Goal: Task Accomplishment & Management: Use online tool/utility

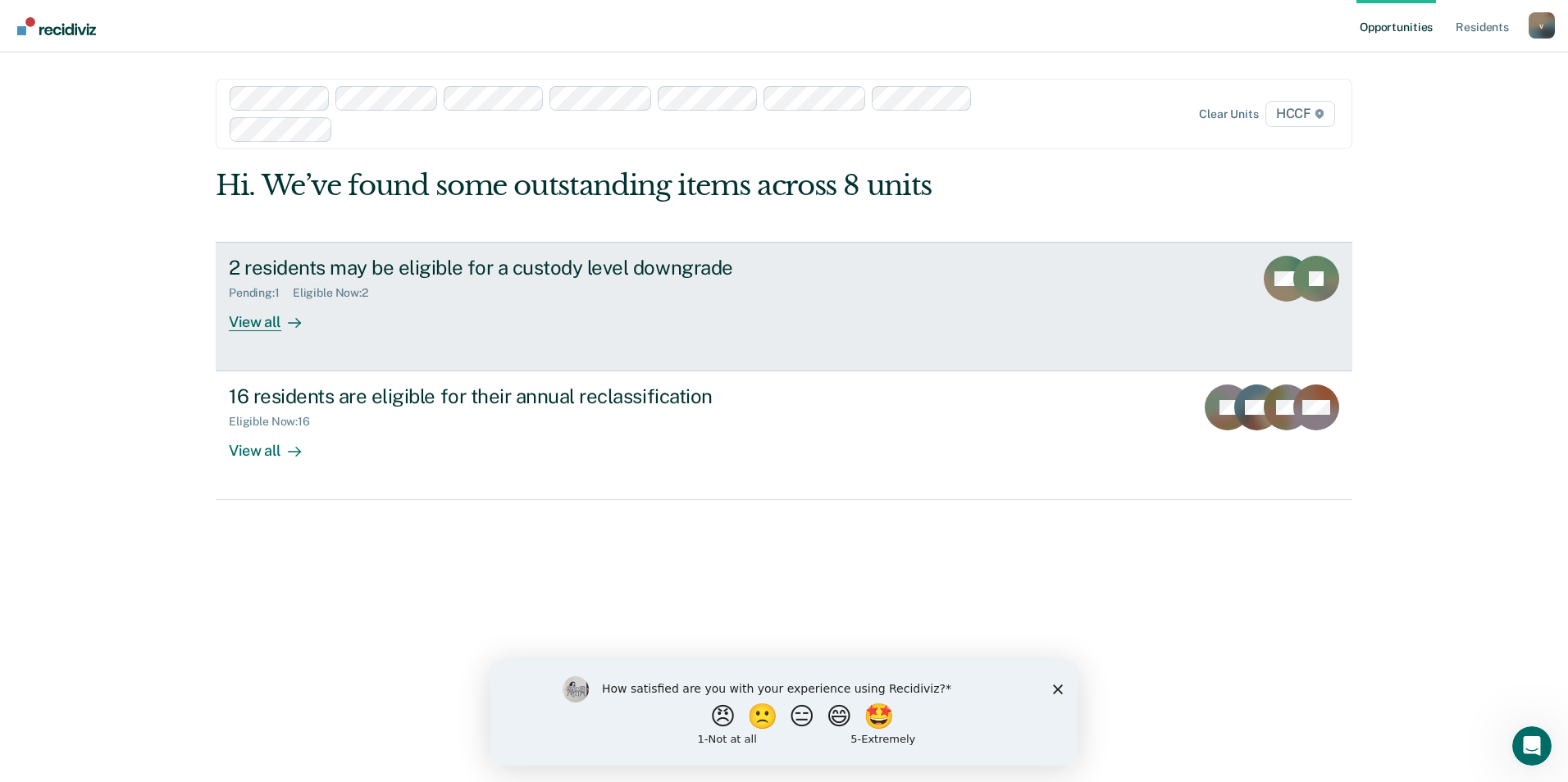
click at [253, 321] on div "View all" at bounding box center [274, 315] width 92 height 32
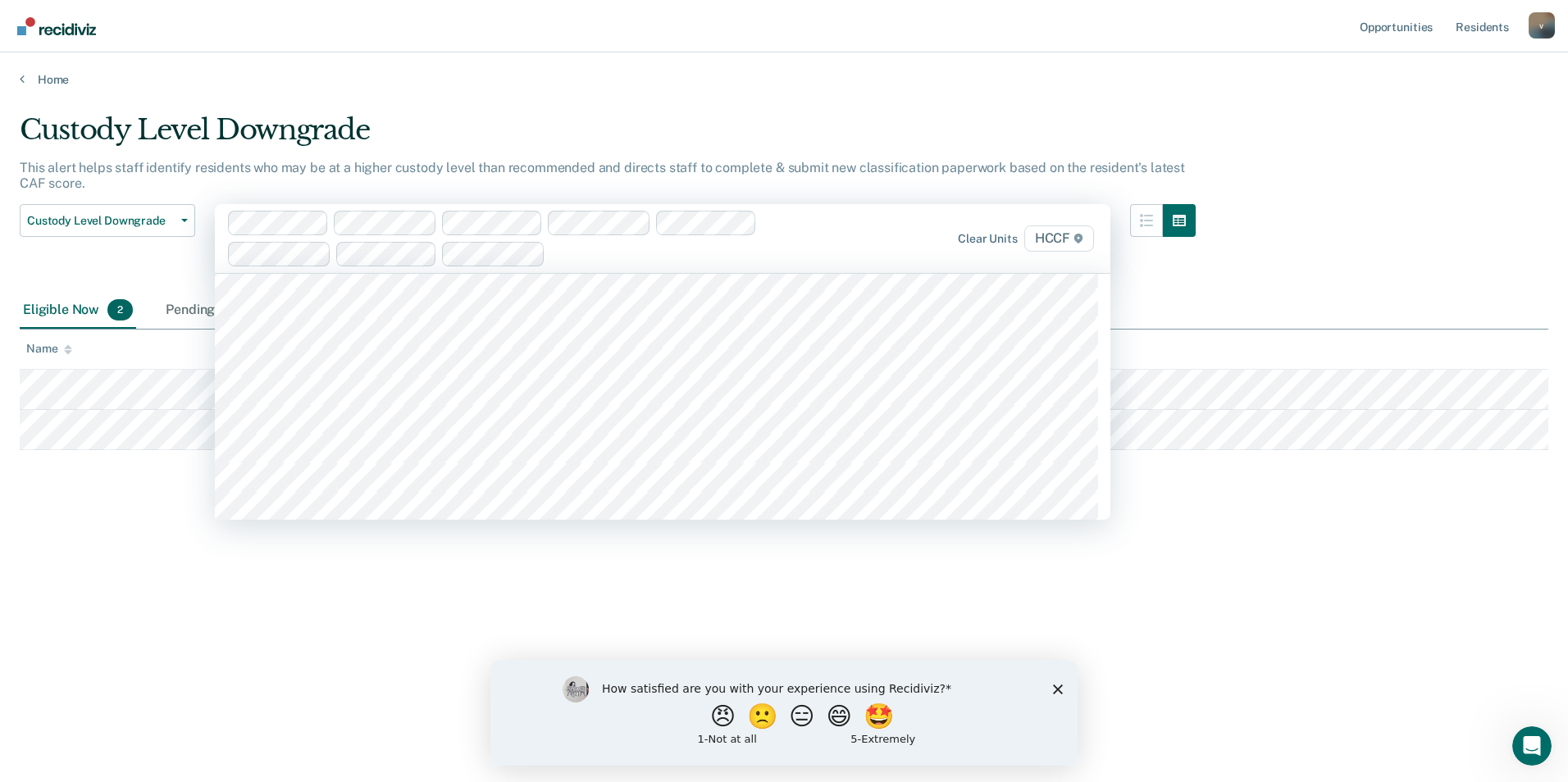
scroll to position [2162, 0]
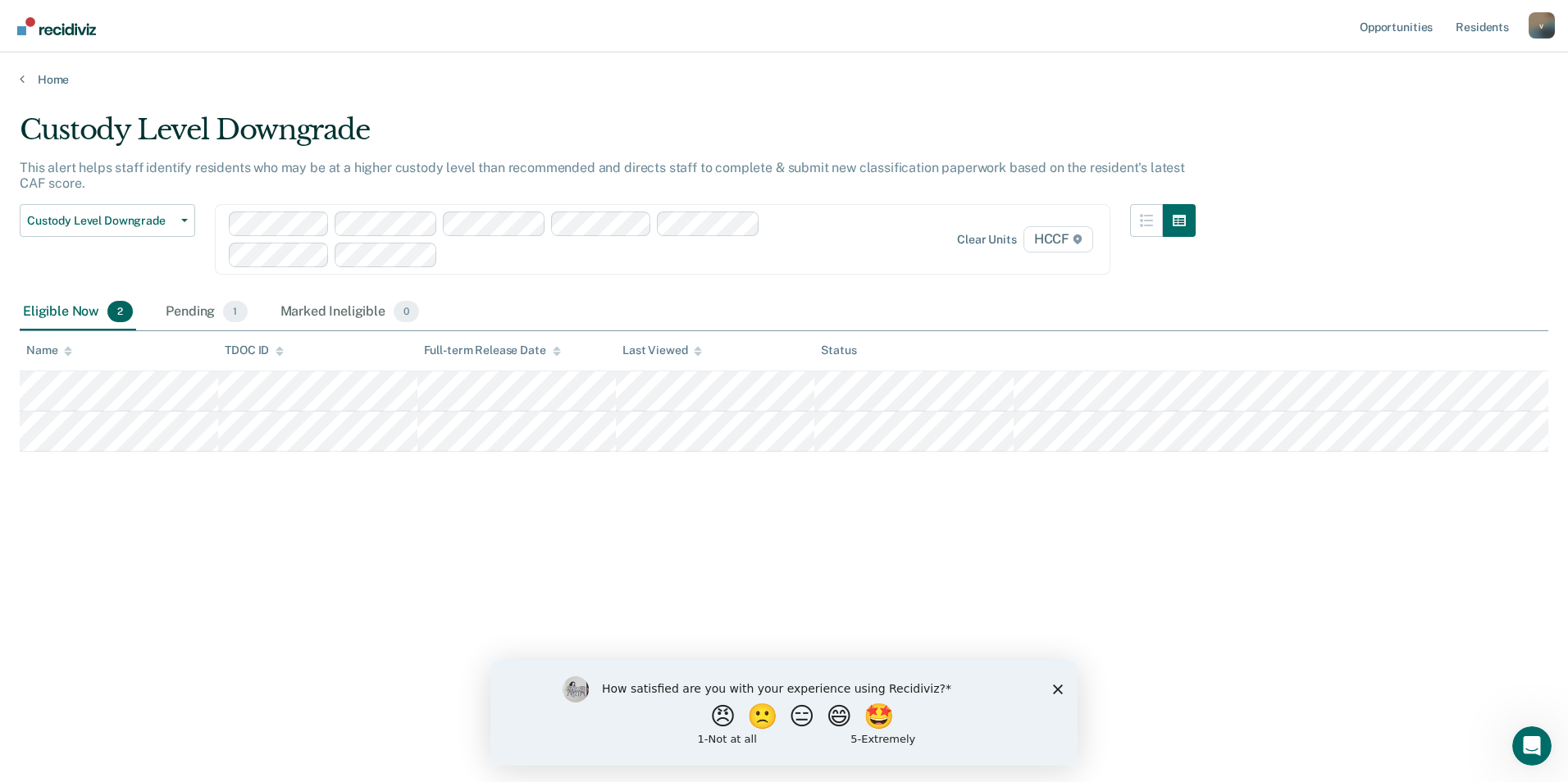
click at [1043, 240] on span "HCCF" at bounding box center [1058, 239] width 69 height 26
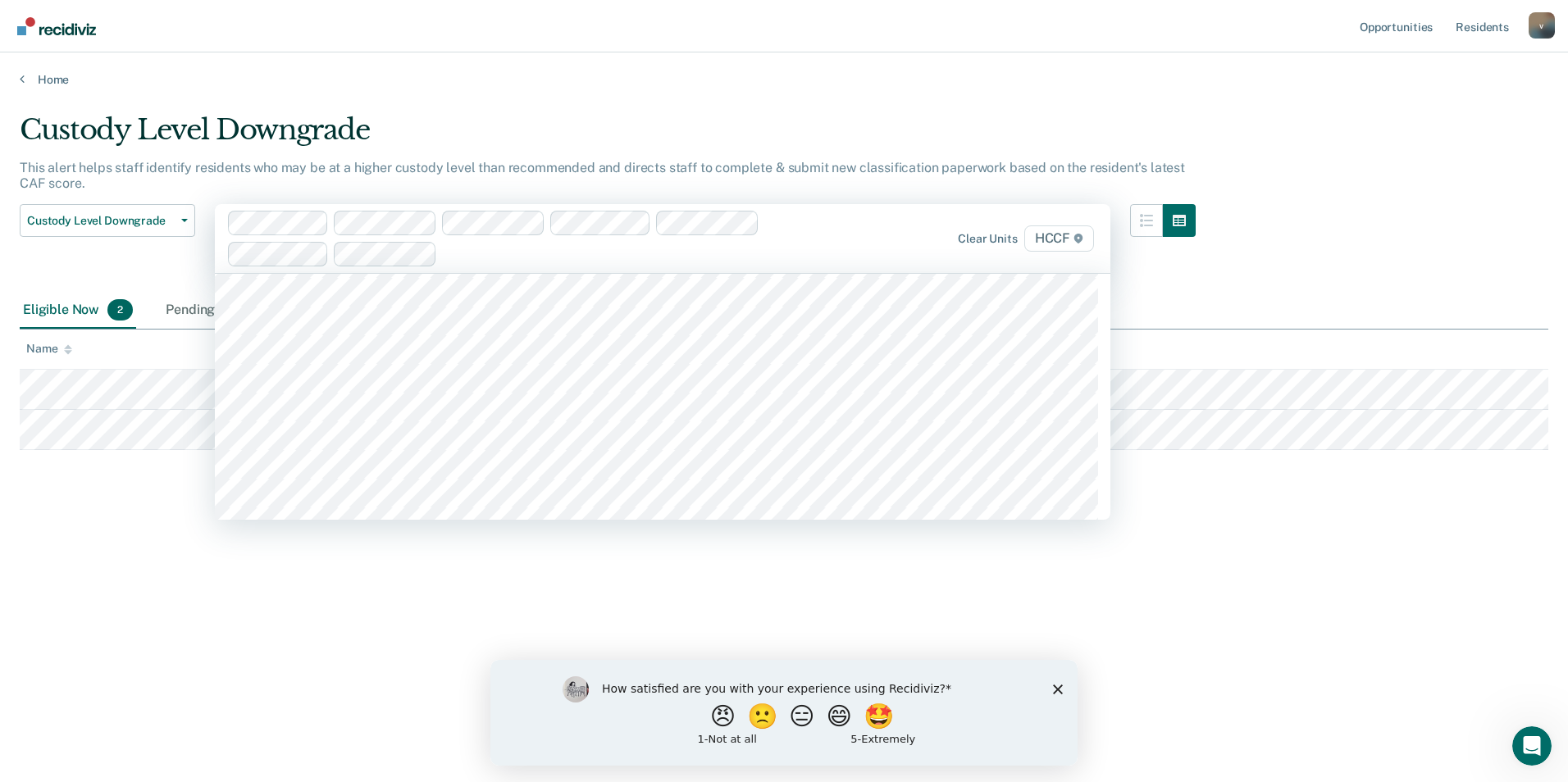
scroll to position [1967, 0]
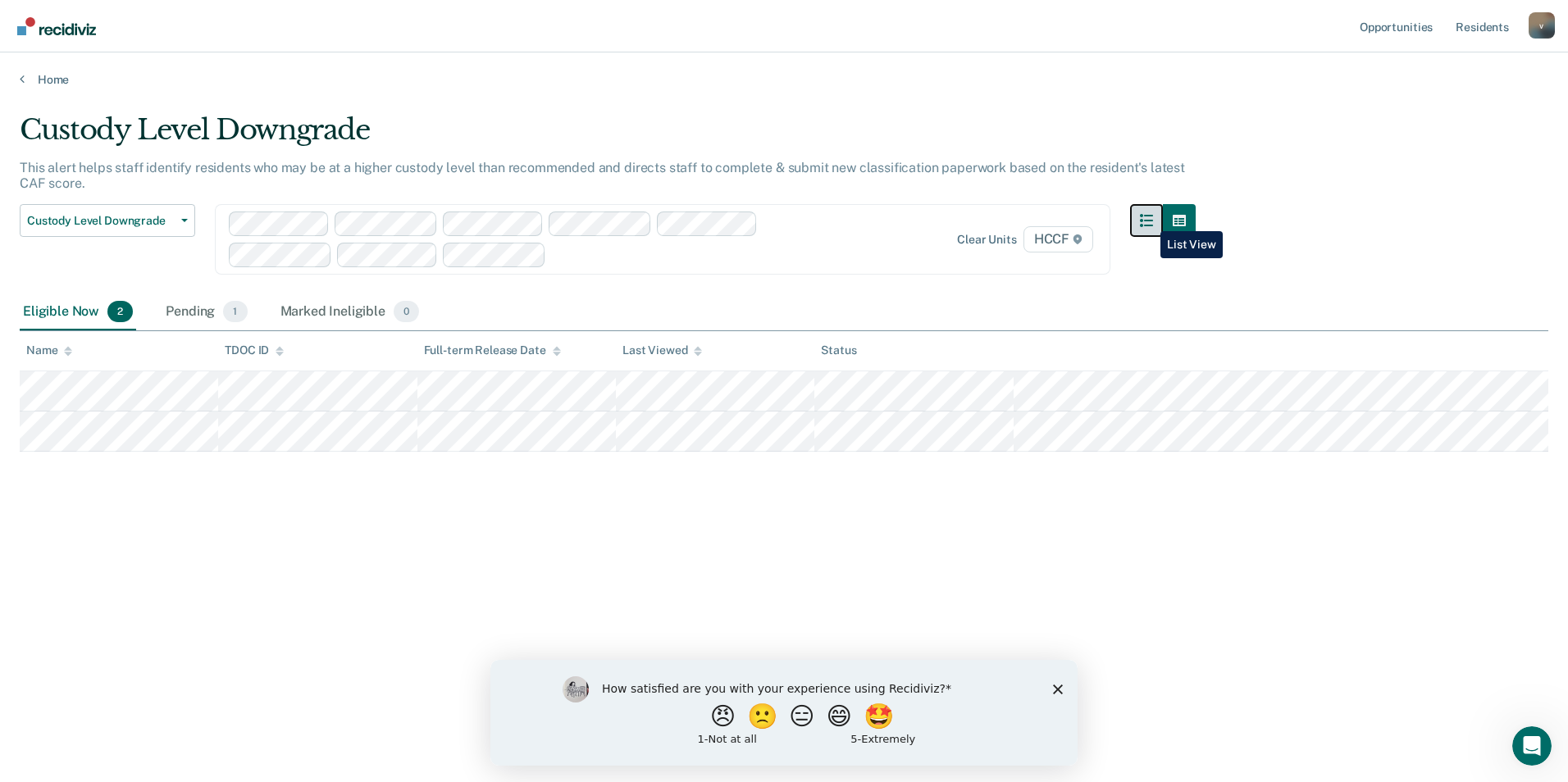
click at [1148, 219] on icon "button" at bounding box center [1145, 220] width 13 height 13
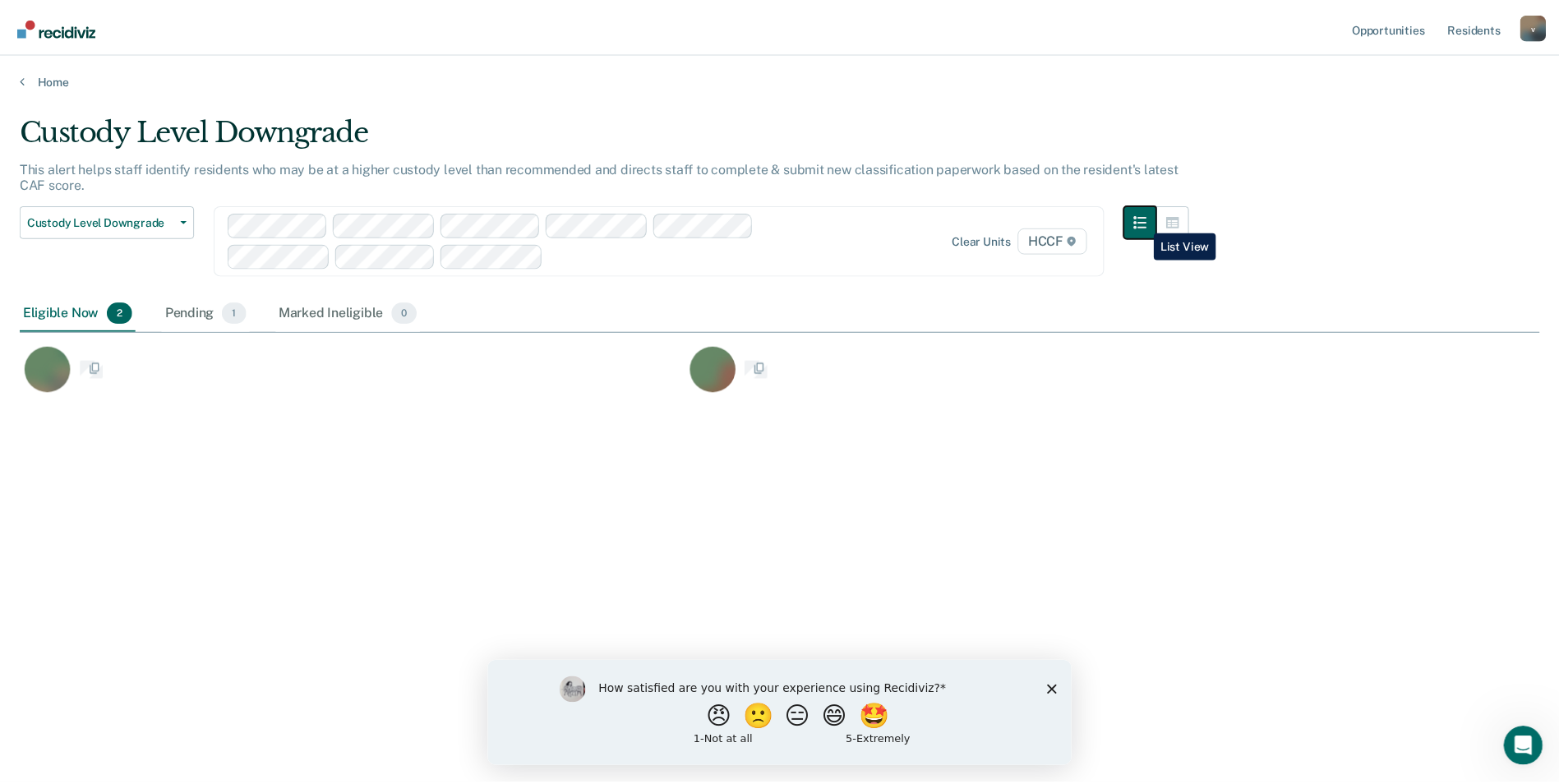
scroll to position [535, 1520]
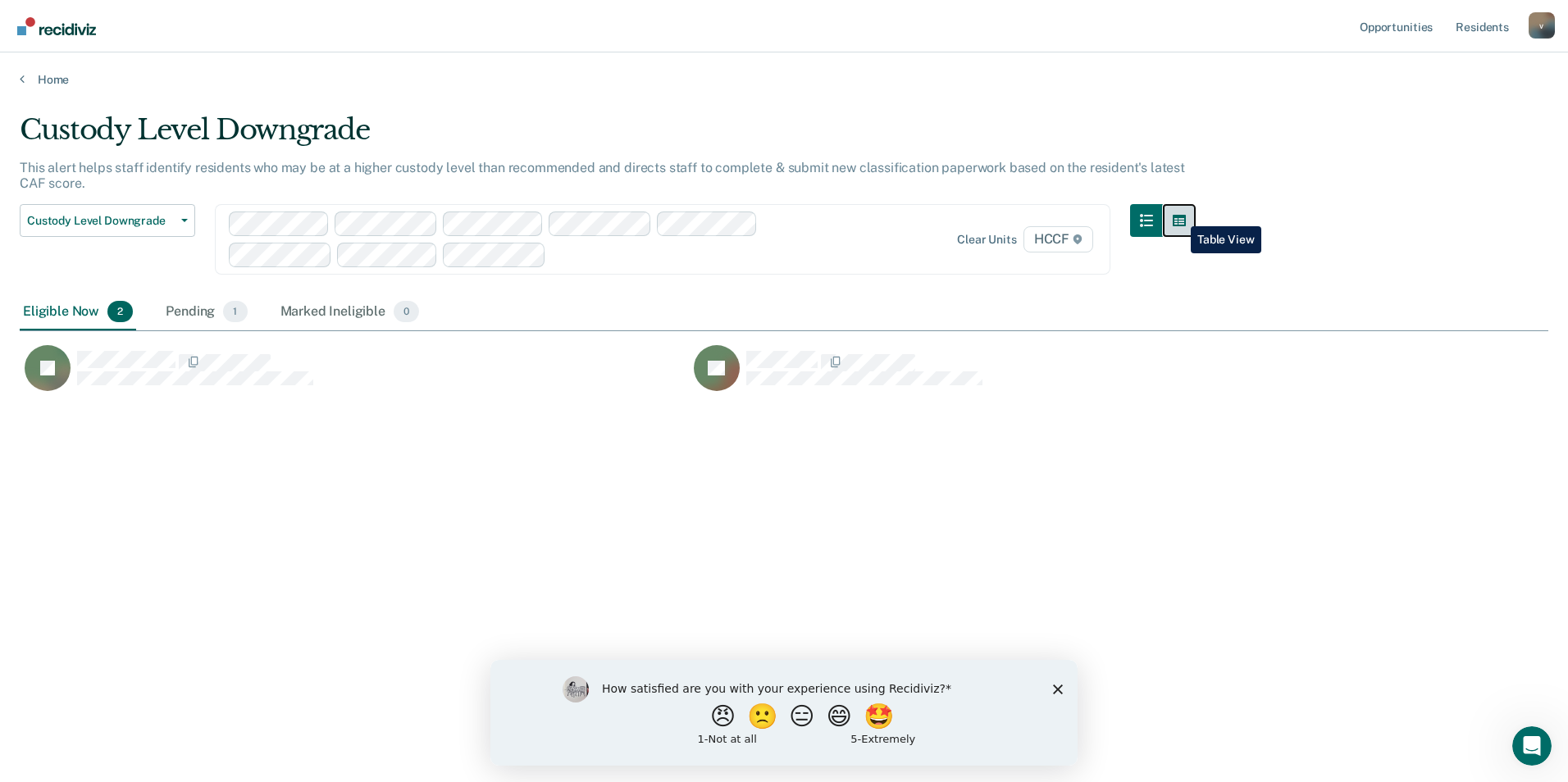
click at [1178, 214] on icon "button" at bounding box center [1179, 220] width 13 height 13
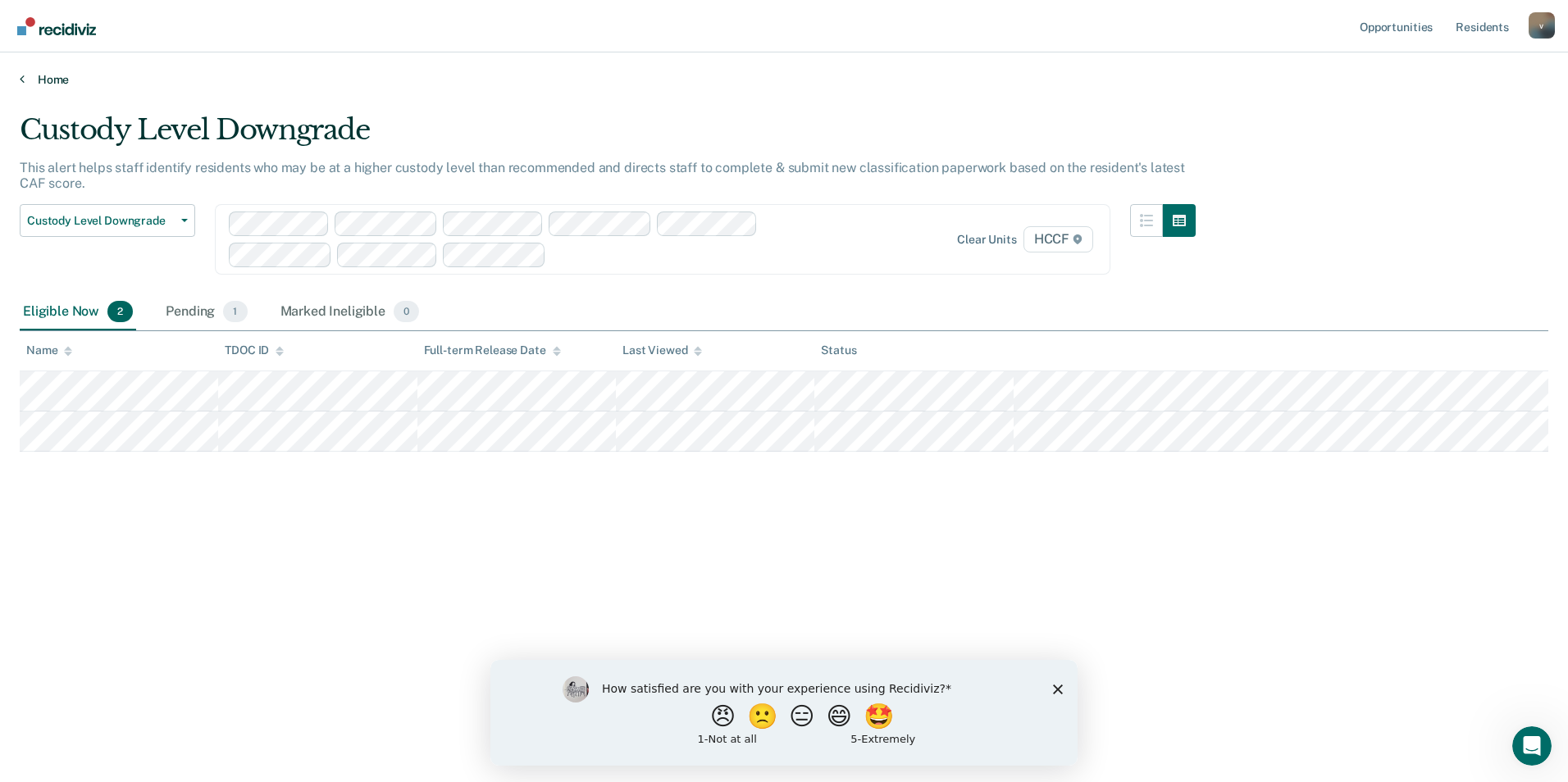
click at [49, 75] on link "Home" at bounding box center [783, 79] width 1529 height 15
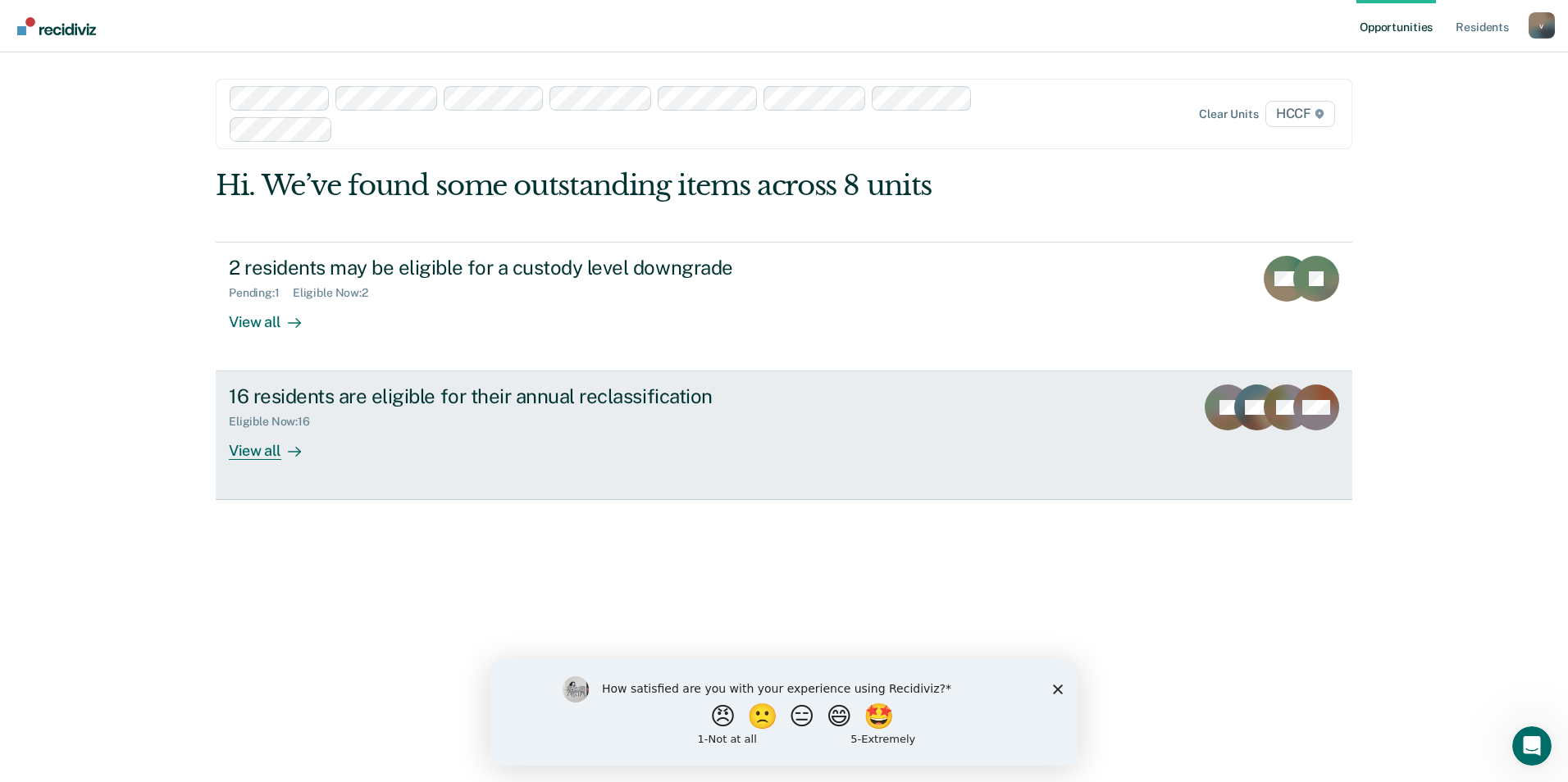
click at [268, 450] on div "View all" at bounding box center [274, 444] width 92 height 32
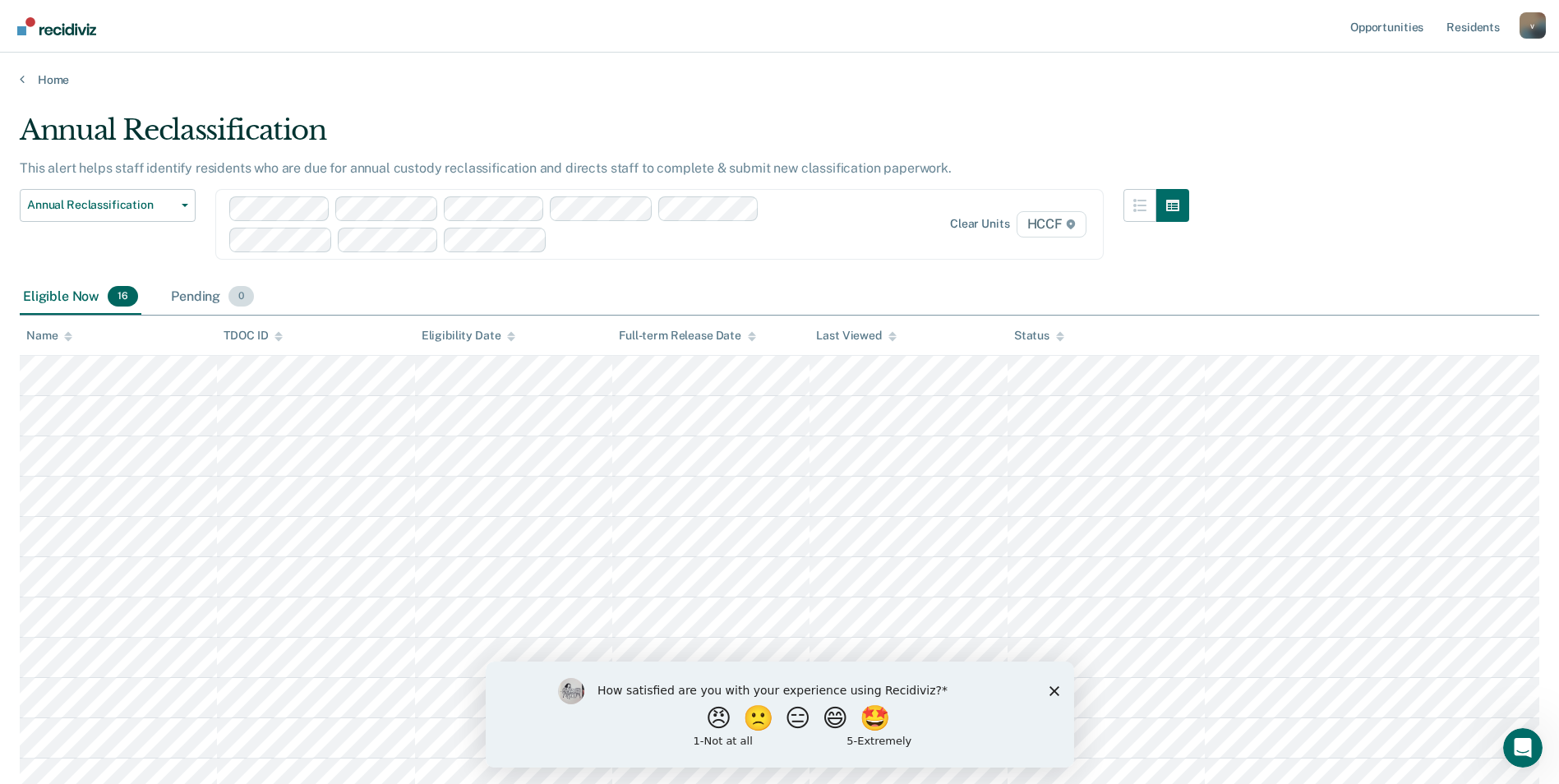
click at [193, 296] on div "Pending 0" at bounding box center [213, 297] width 90 height 36
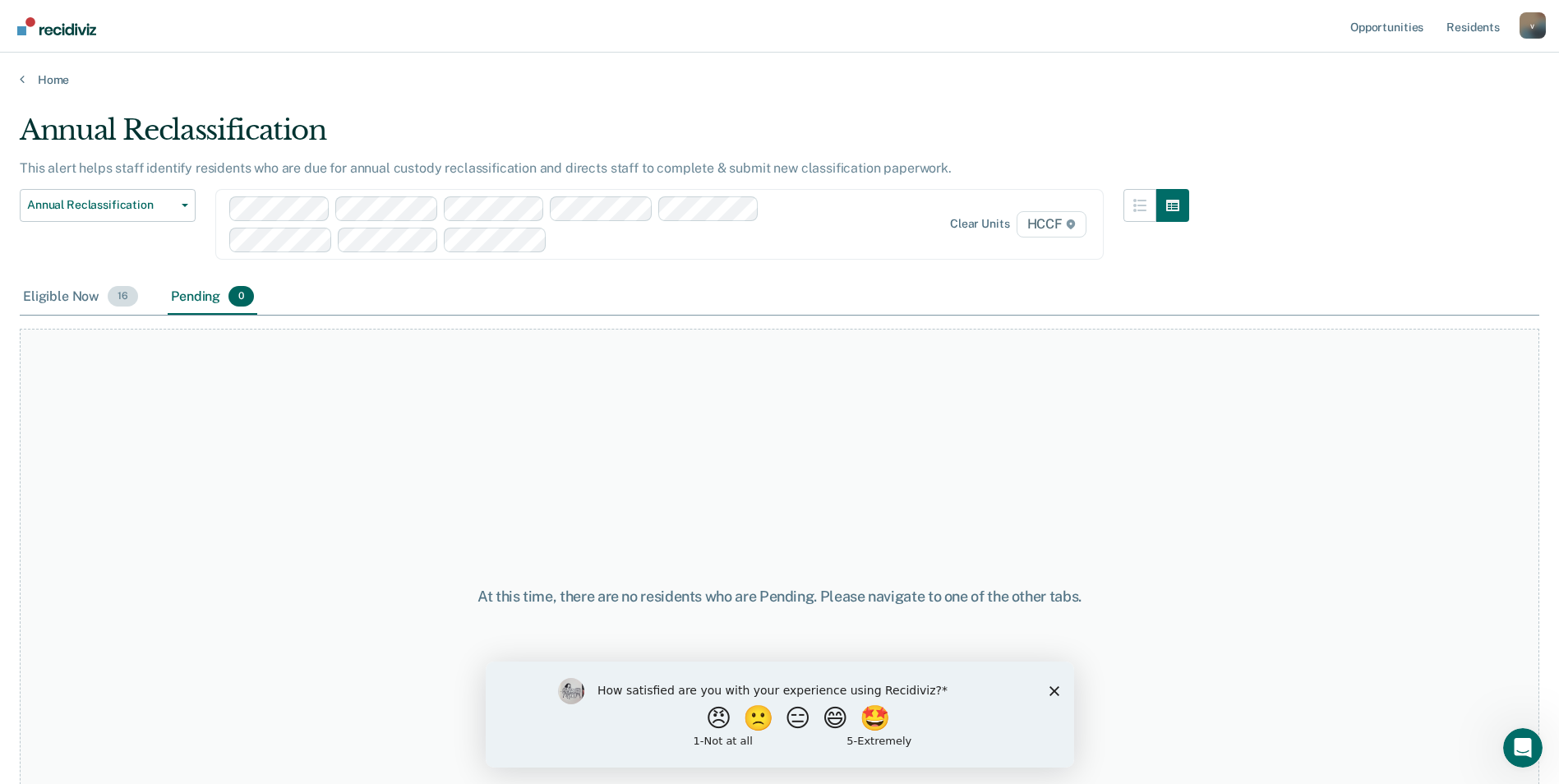
click at [79, 298] on div "Eligible Now 16" at bounding box center [80, 297] width 121 height 36
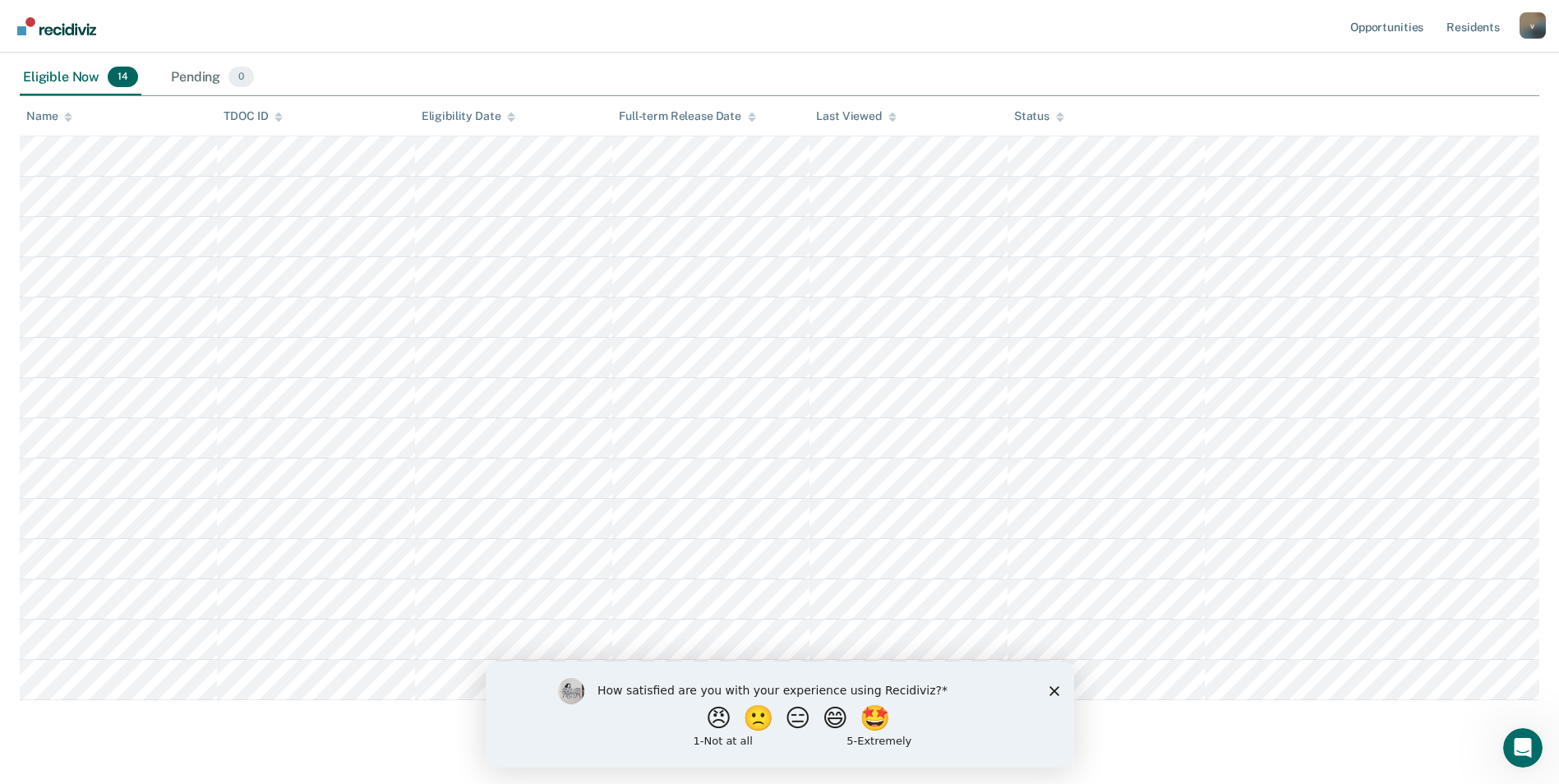
scroll to position [254, 0]
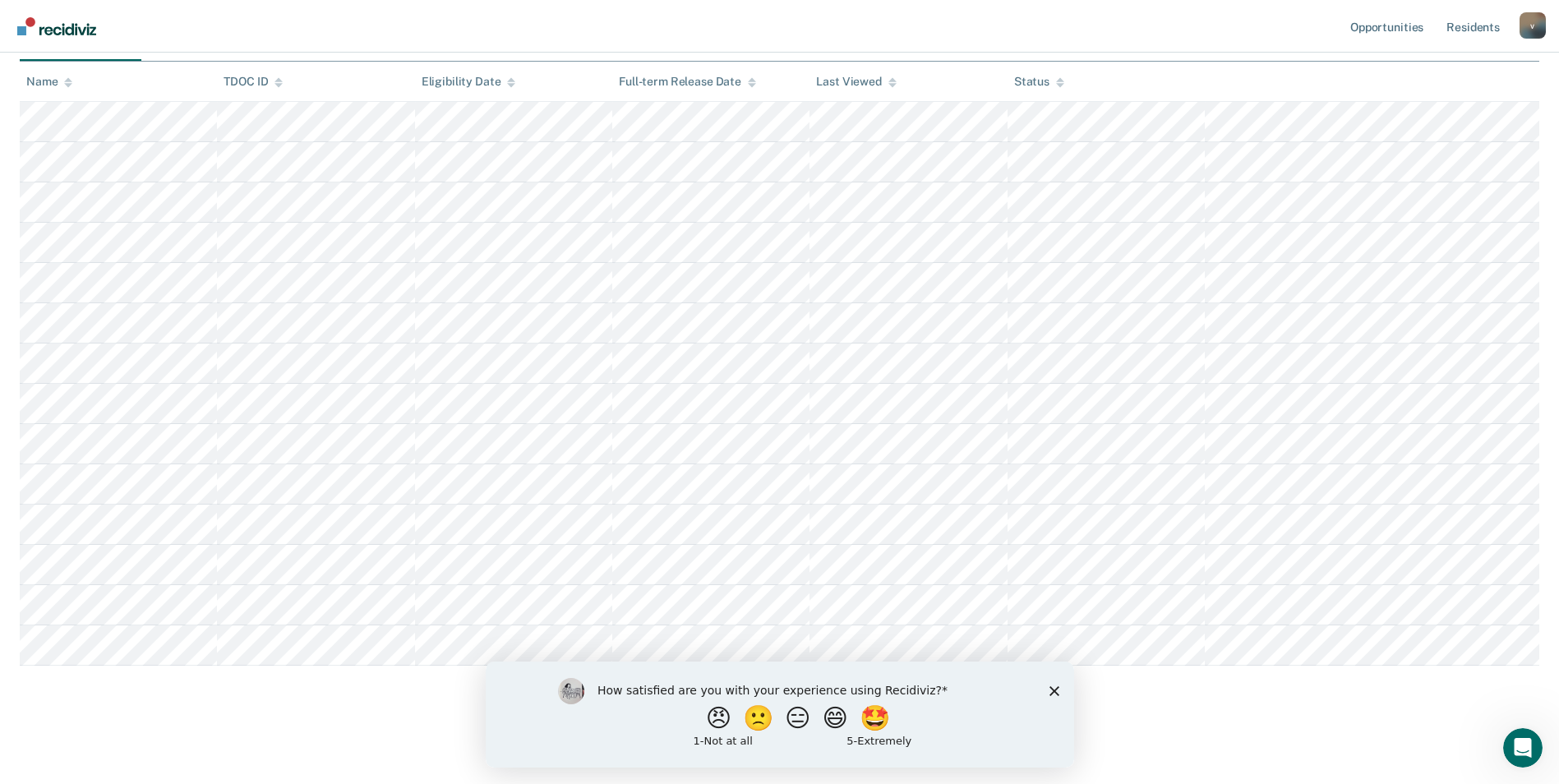
click at [1051, 687] on polygon "Close survey" at bounding box center [1053, 690] width 10 height 10
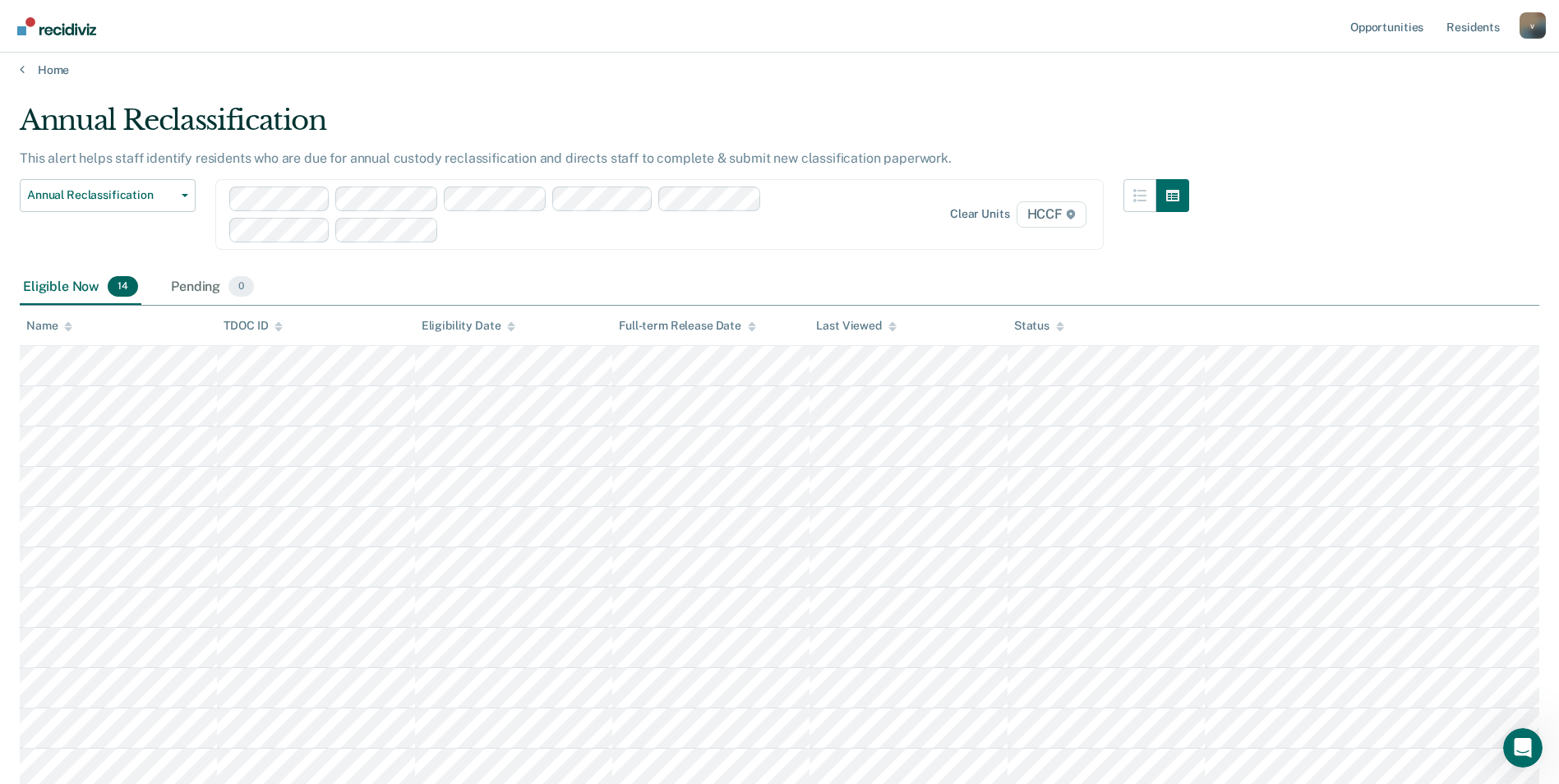
scroll to position [0, 0]
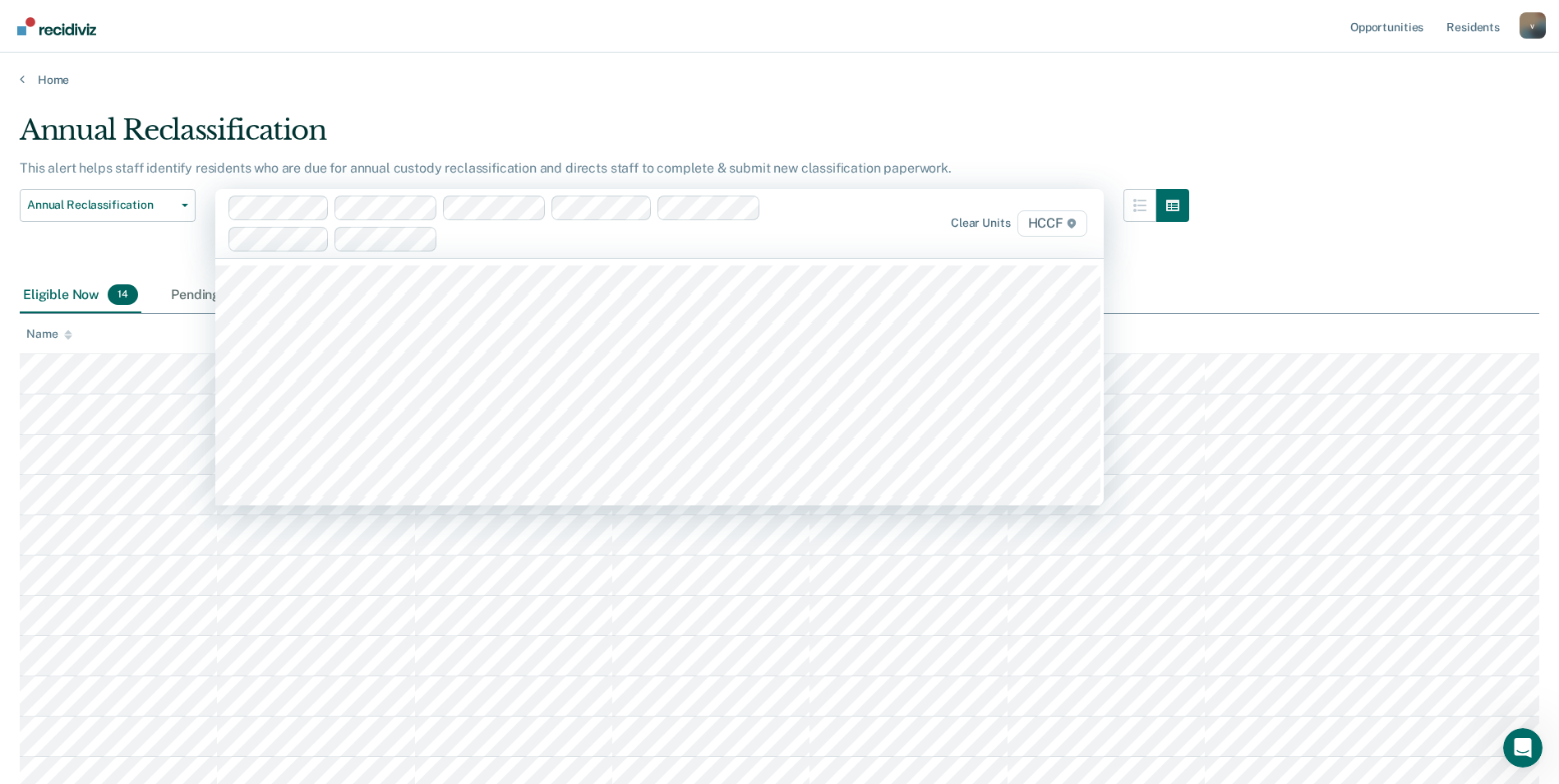
click at [1056, 219] on span "HCCF" at bounding box center [1052, 223] width 69 height 26
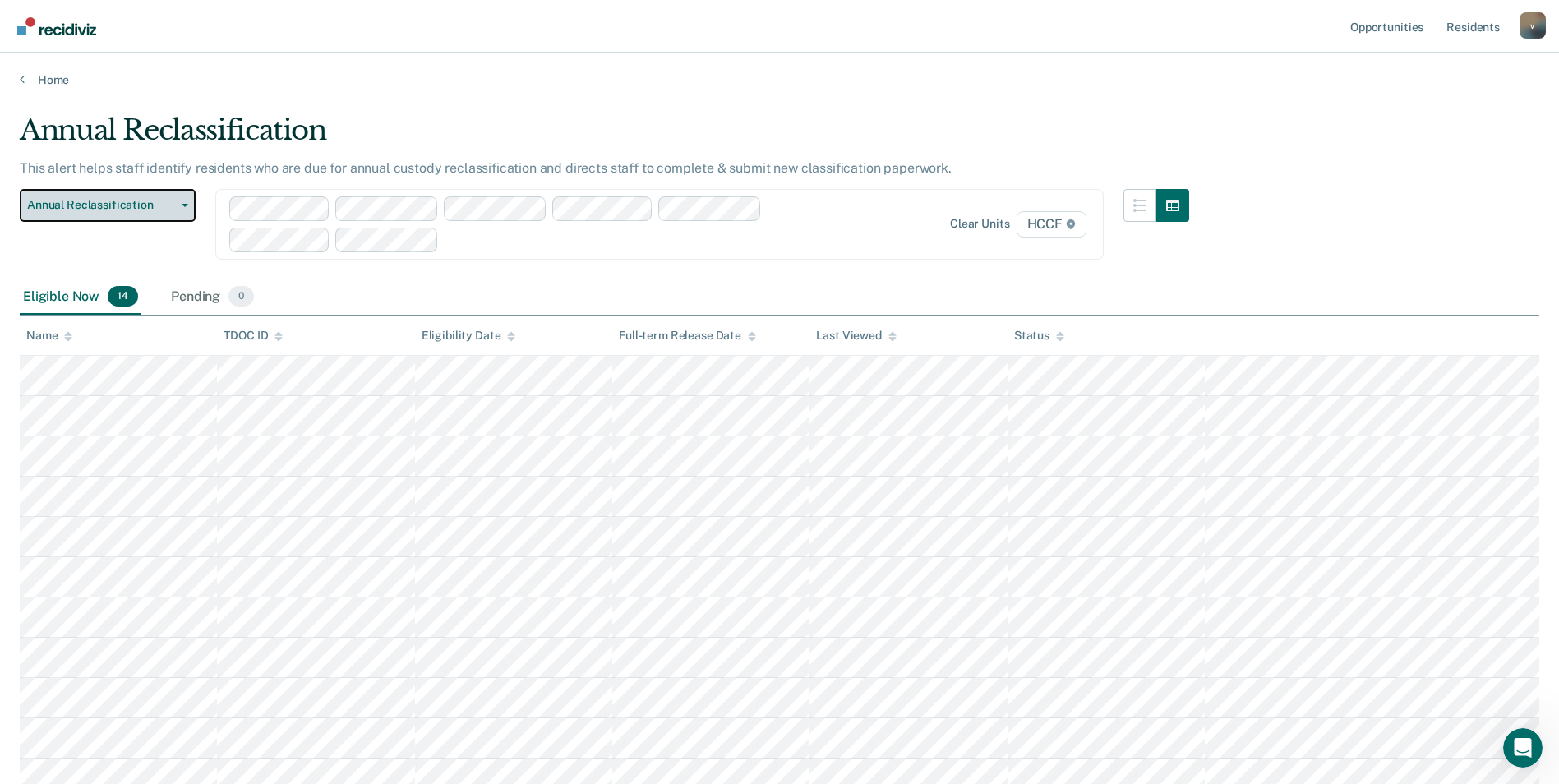
click at [183, 202] on button "Annual Reclassification" at bounding box center [107, 205] width 176 height 33
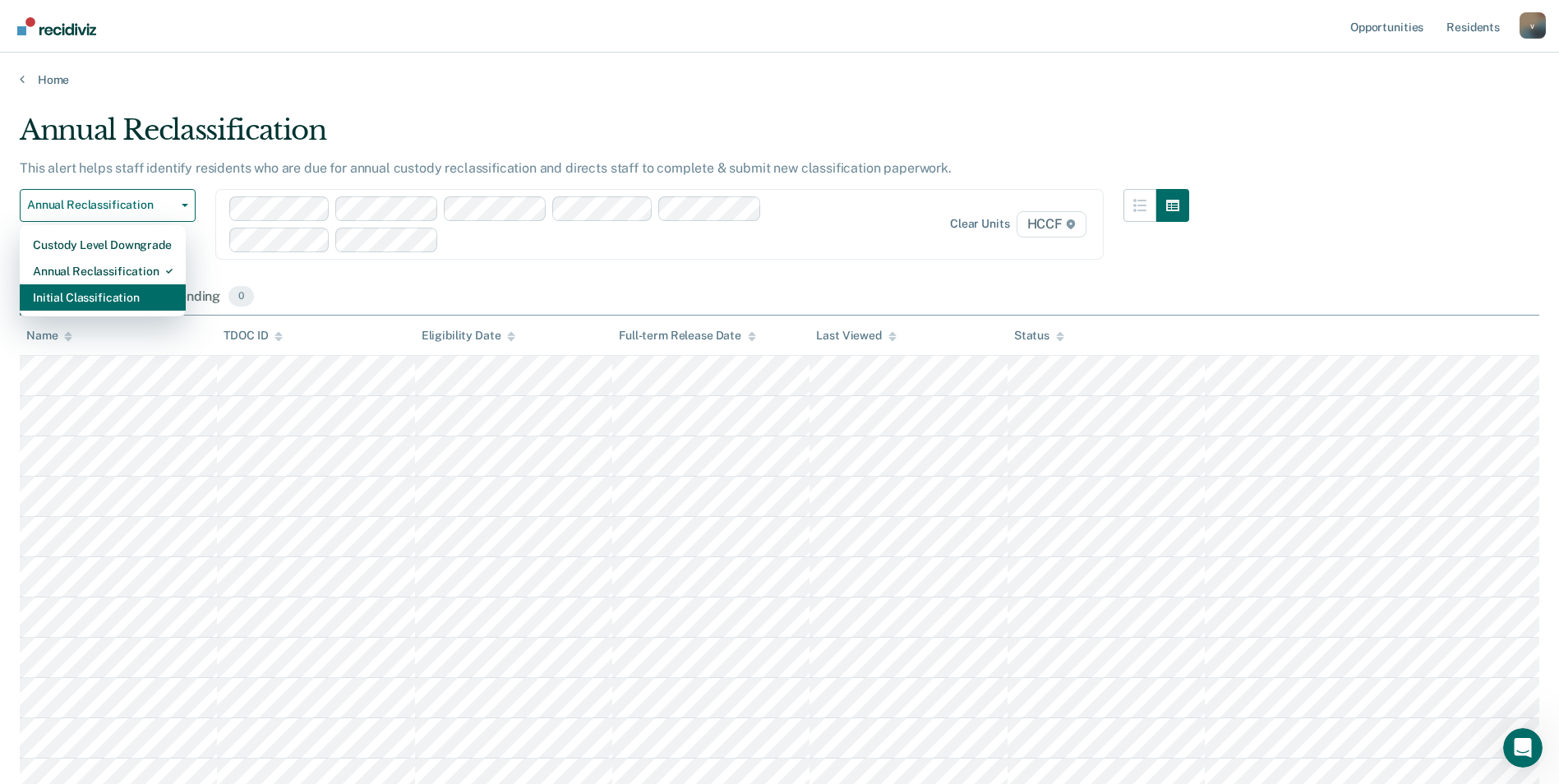
click at [123, 294] on div "Initial Classification" at bounding box center [102, 297] width 140 height 26
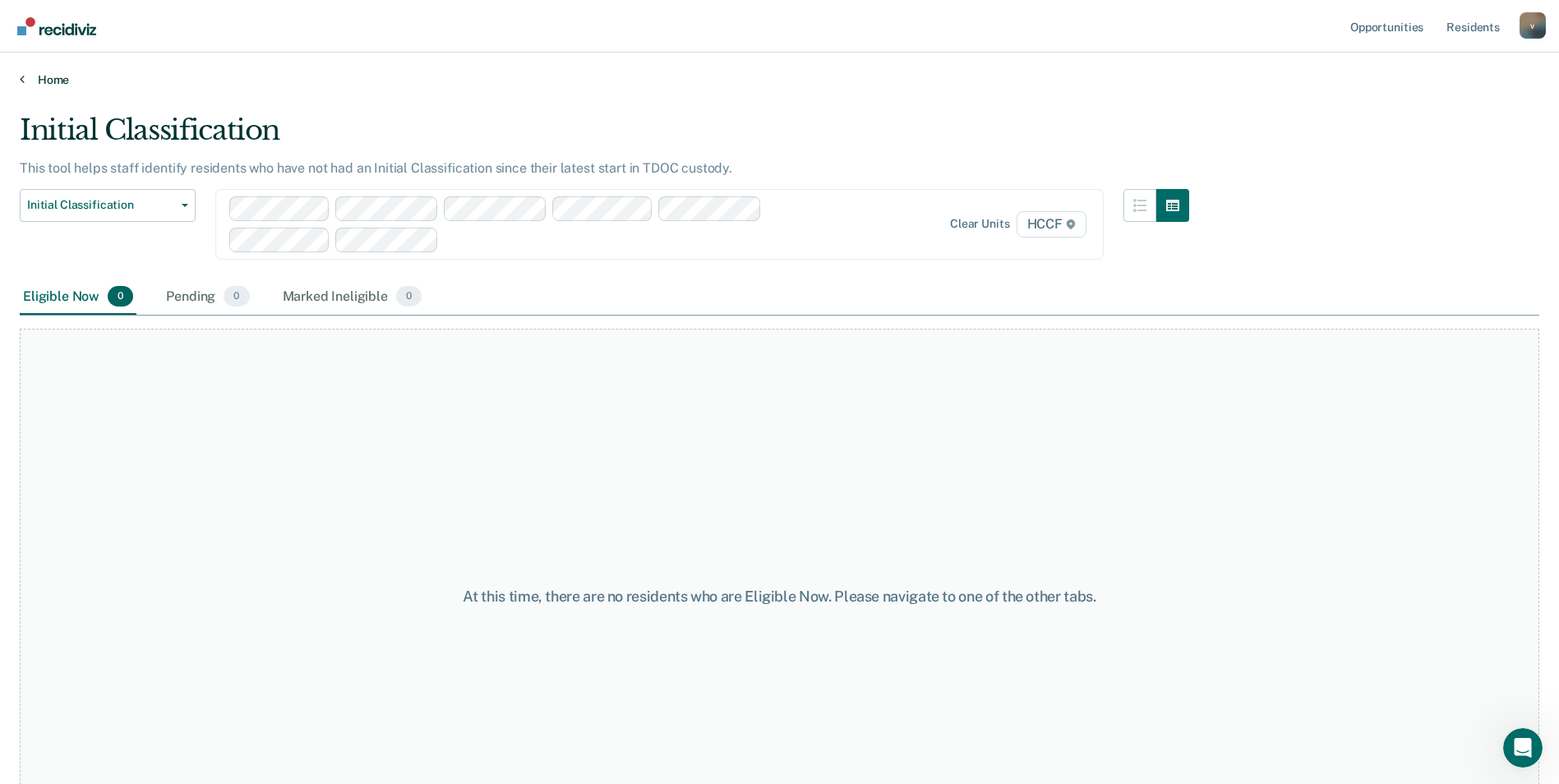
click at [22, 80] on icon at bounding box center [22, 78] width 5 height 13
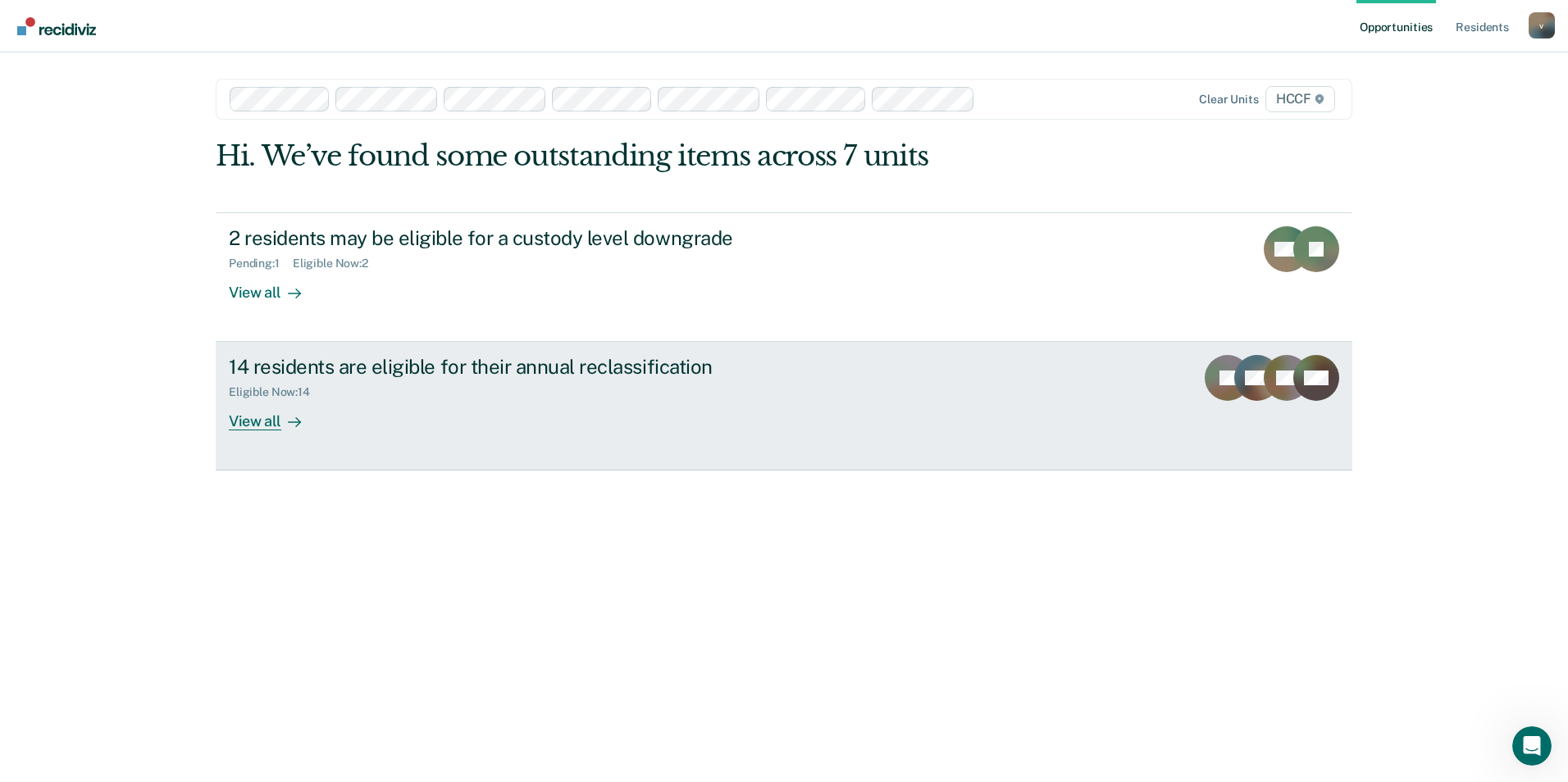
click at [260, 419] on div "View all" at bounding box center [274, 415] width 92 height 32
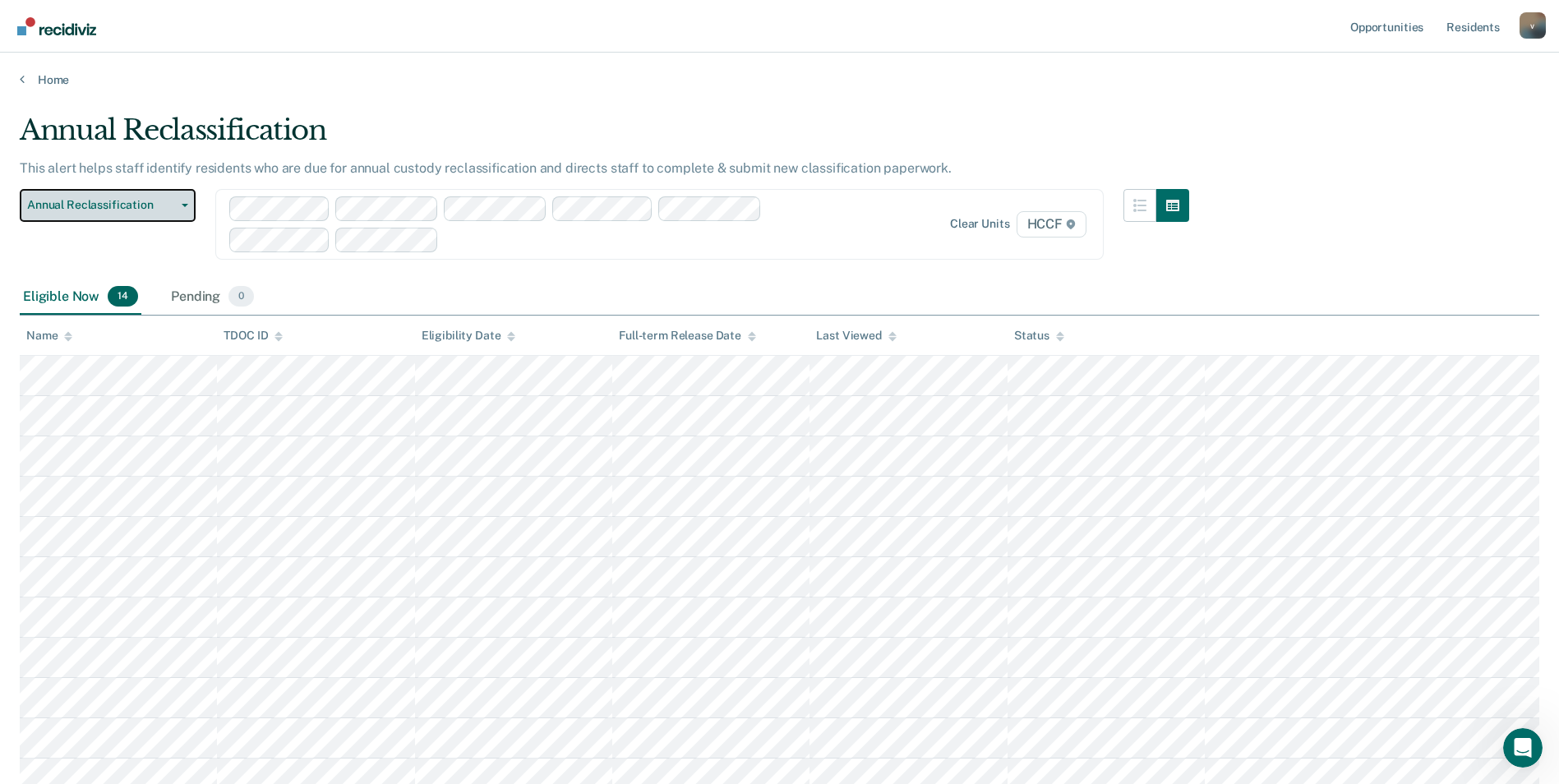
click at [186, 196] on button "Annual Reclassification" at bounding box center [107, 205] width 176 height 33
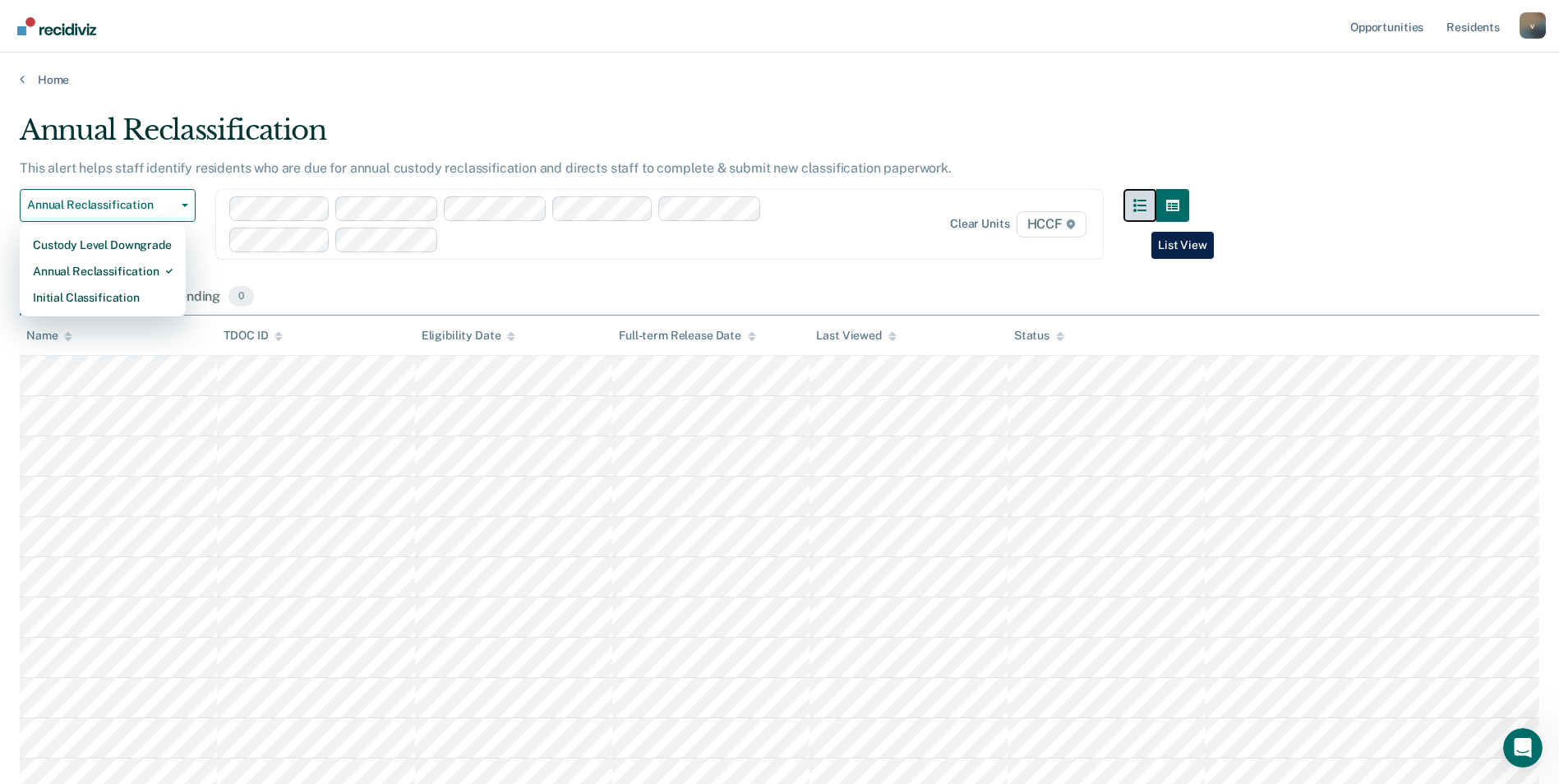
click at [1140, 220] on button "button" at bounding box center [1140, 205] width 33 height 33
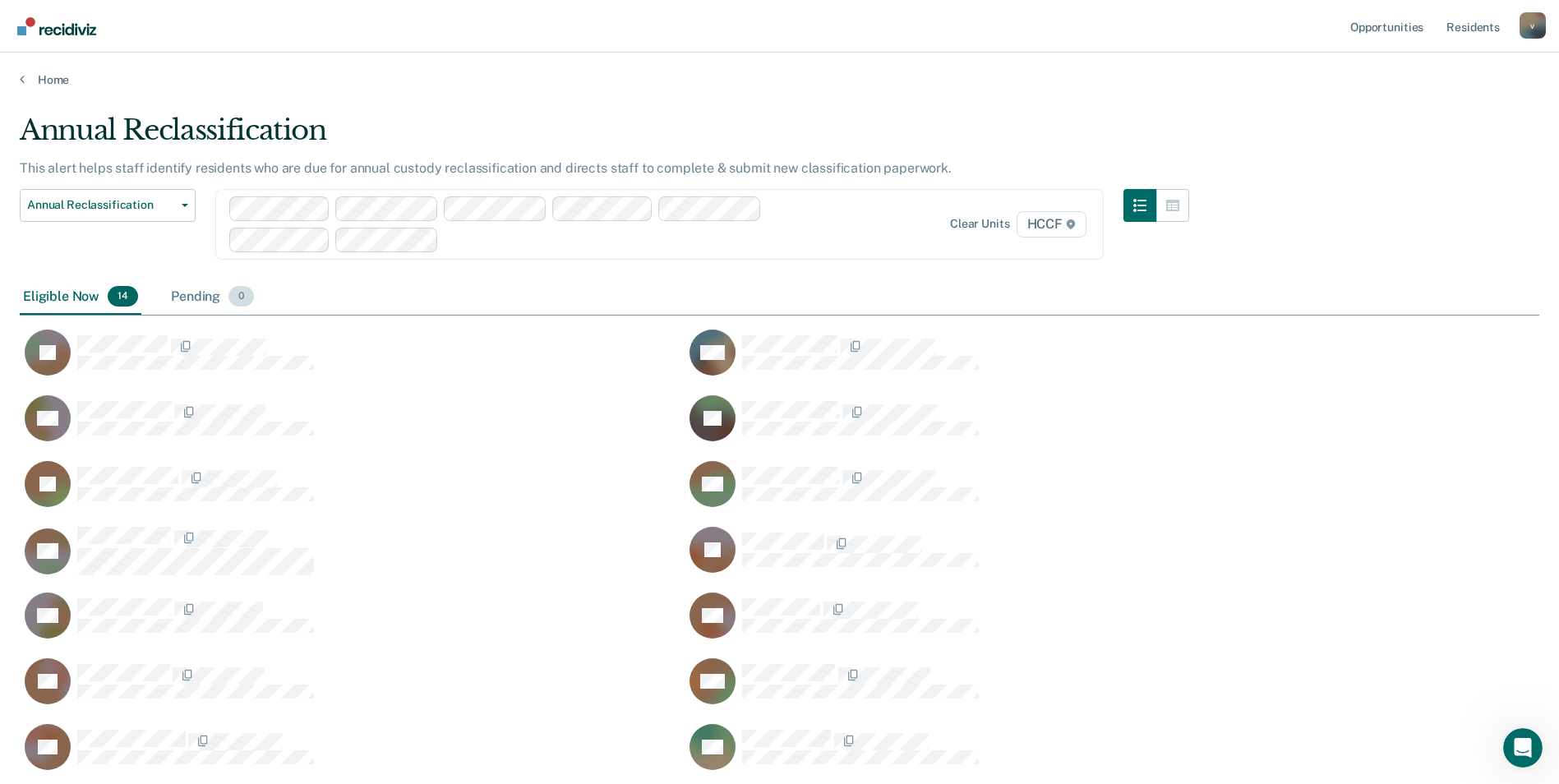
click at [208, 296] on div "Pending 0" at bounding box center [213, 297] width 90 height 36
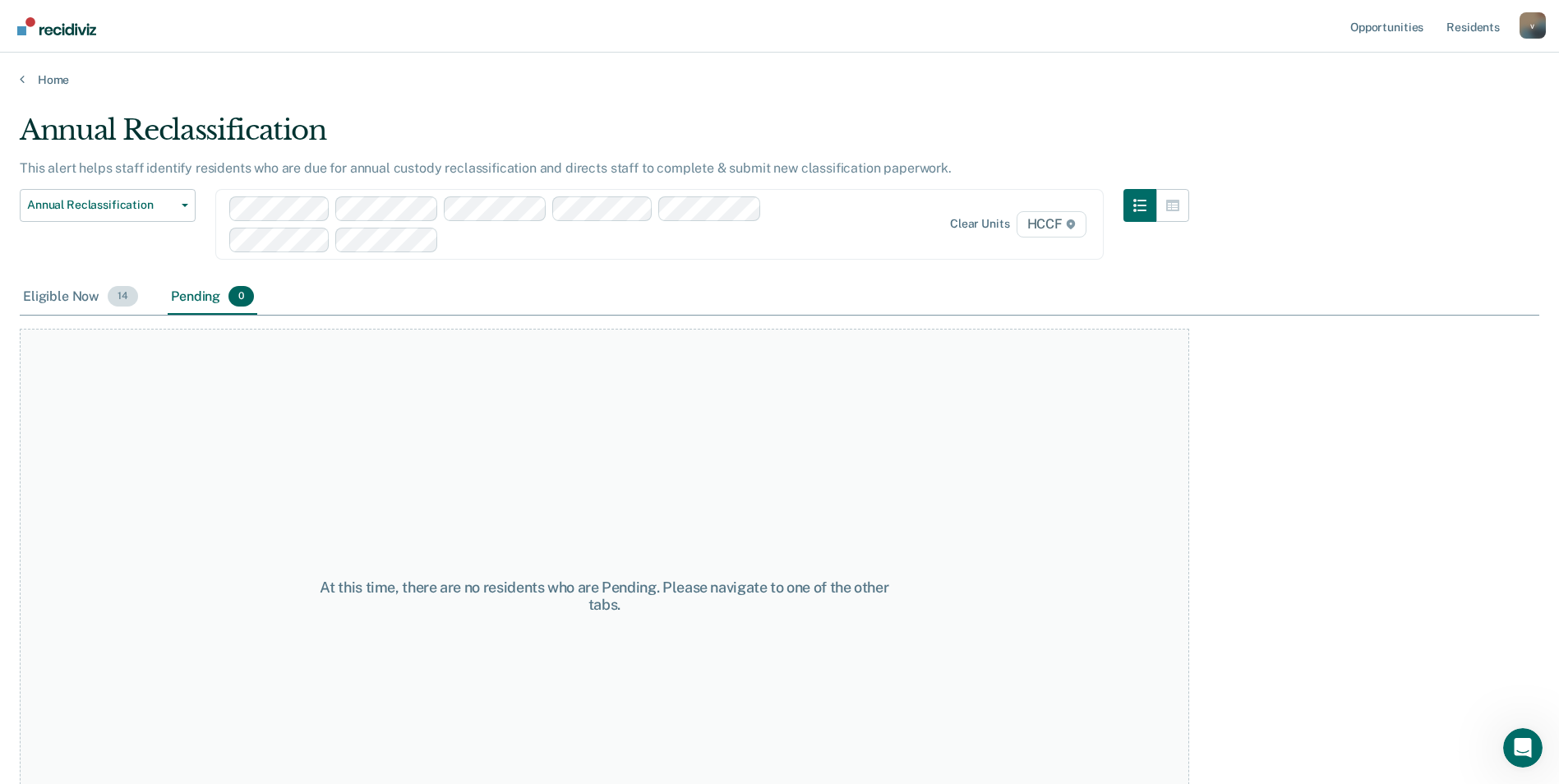
click at [69, 296] on div "Eligible Now 14" at bounding box center [80, 297] width 121 height 36
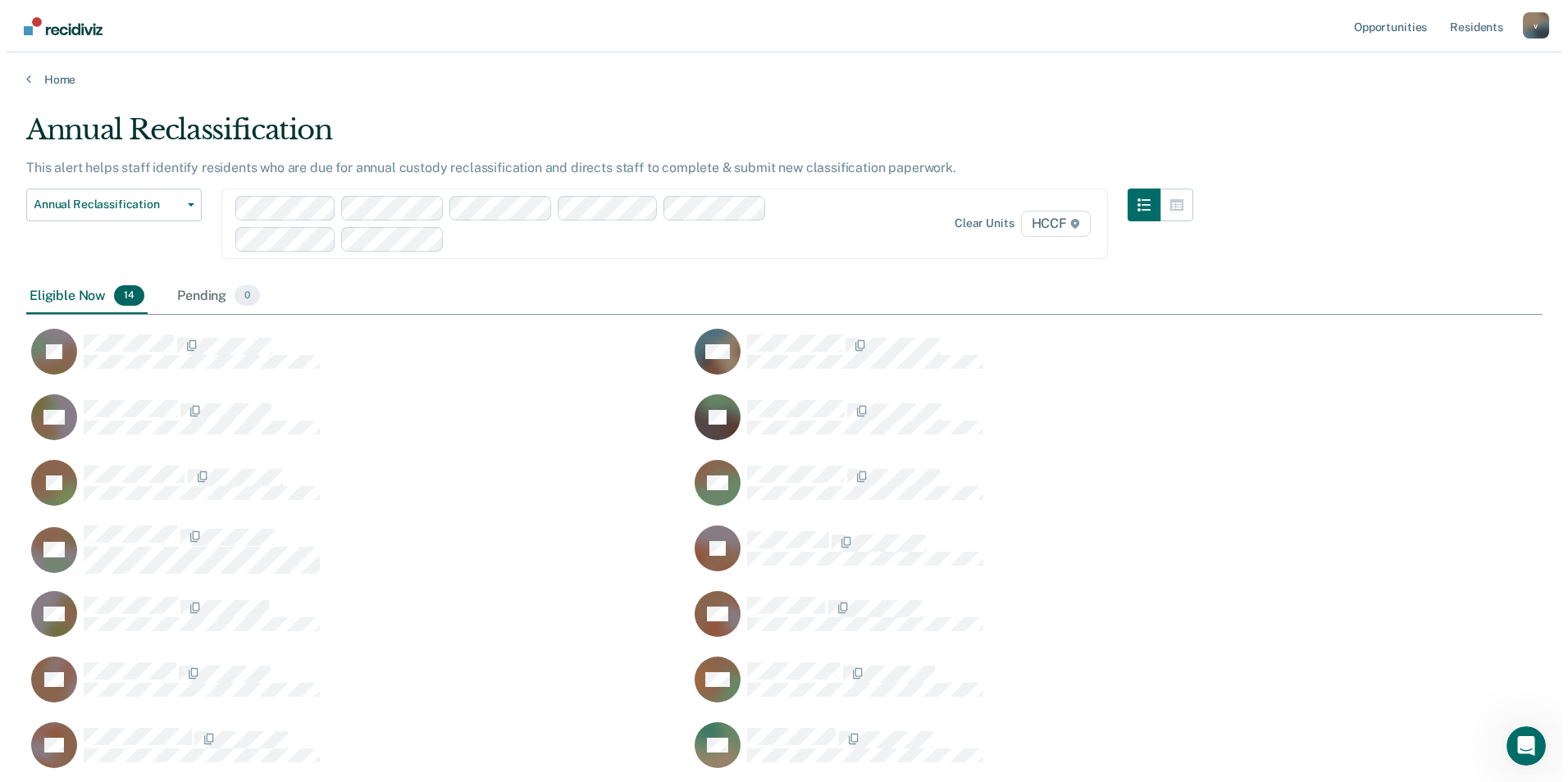
scroll to position [658, 1504]
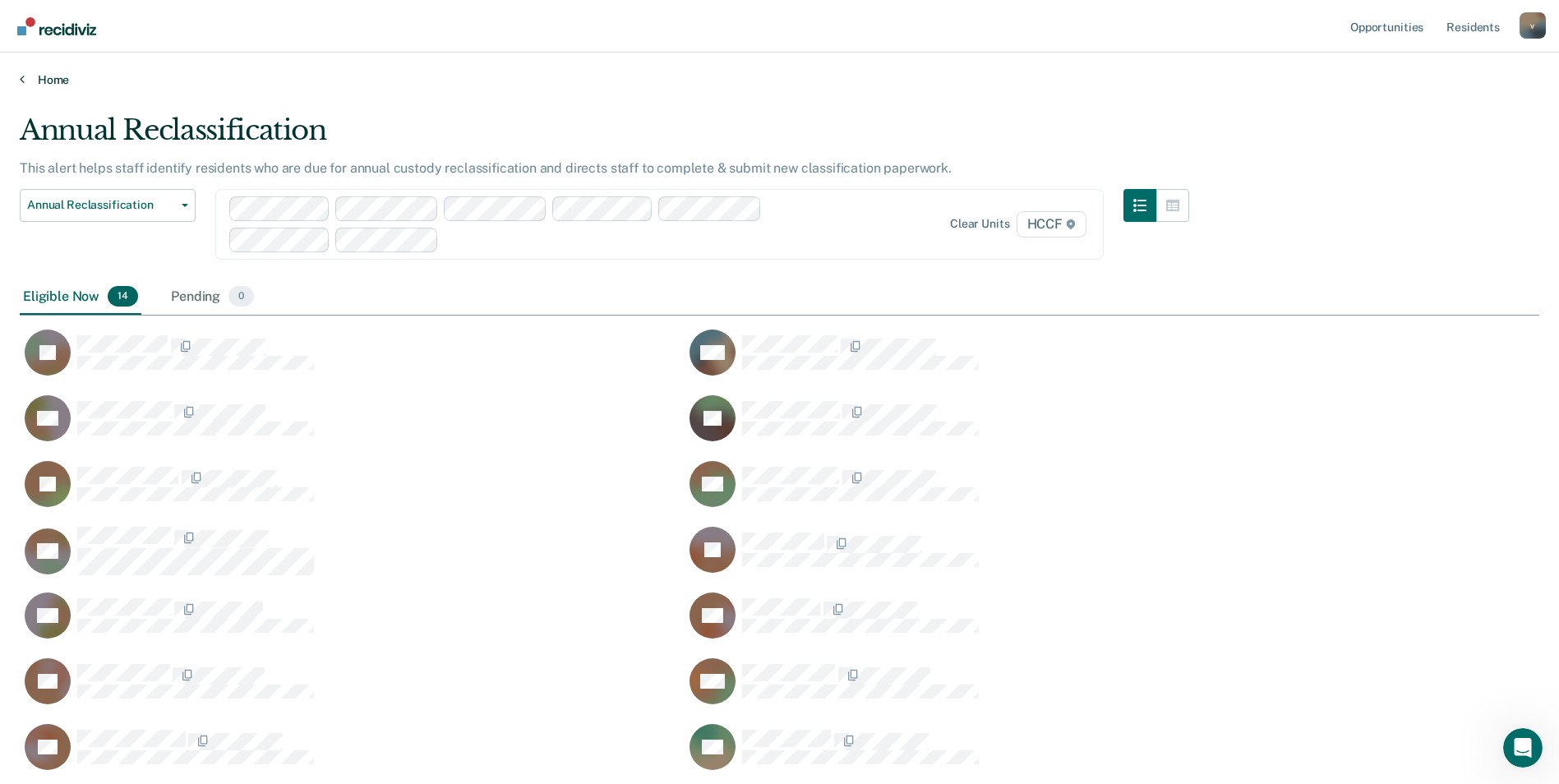
click at [40, 74] on link "Home" at bounding box center [779, 79] width 1520 height 15
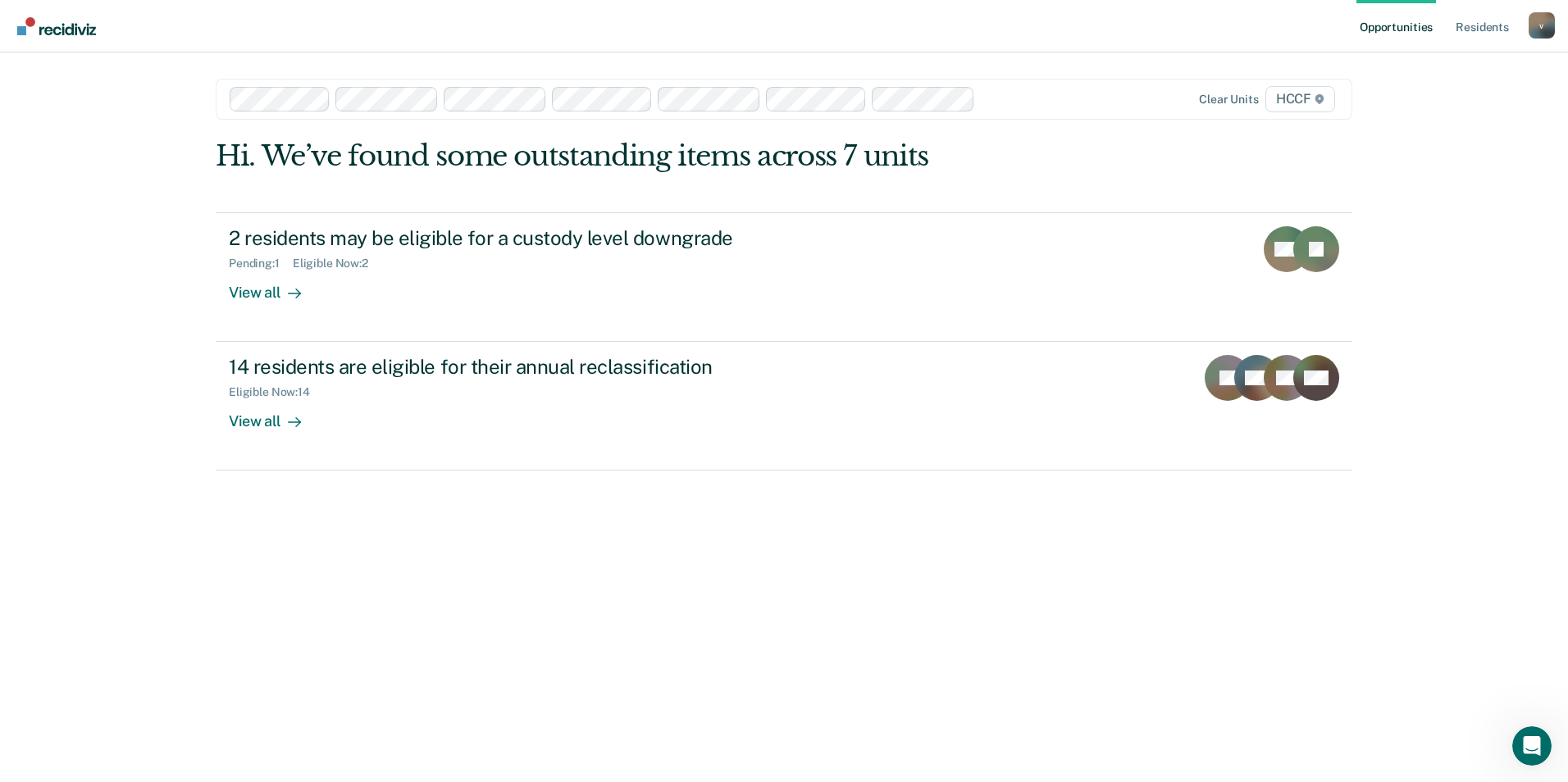
click at [1299, 95] on span "HCCF" at bounding box center [1300, 99] width 69 height 26
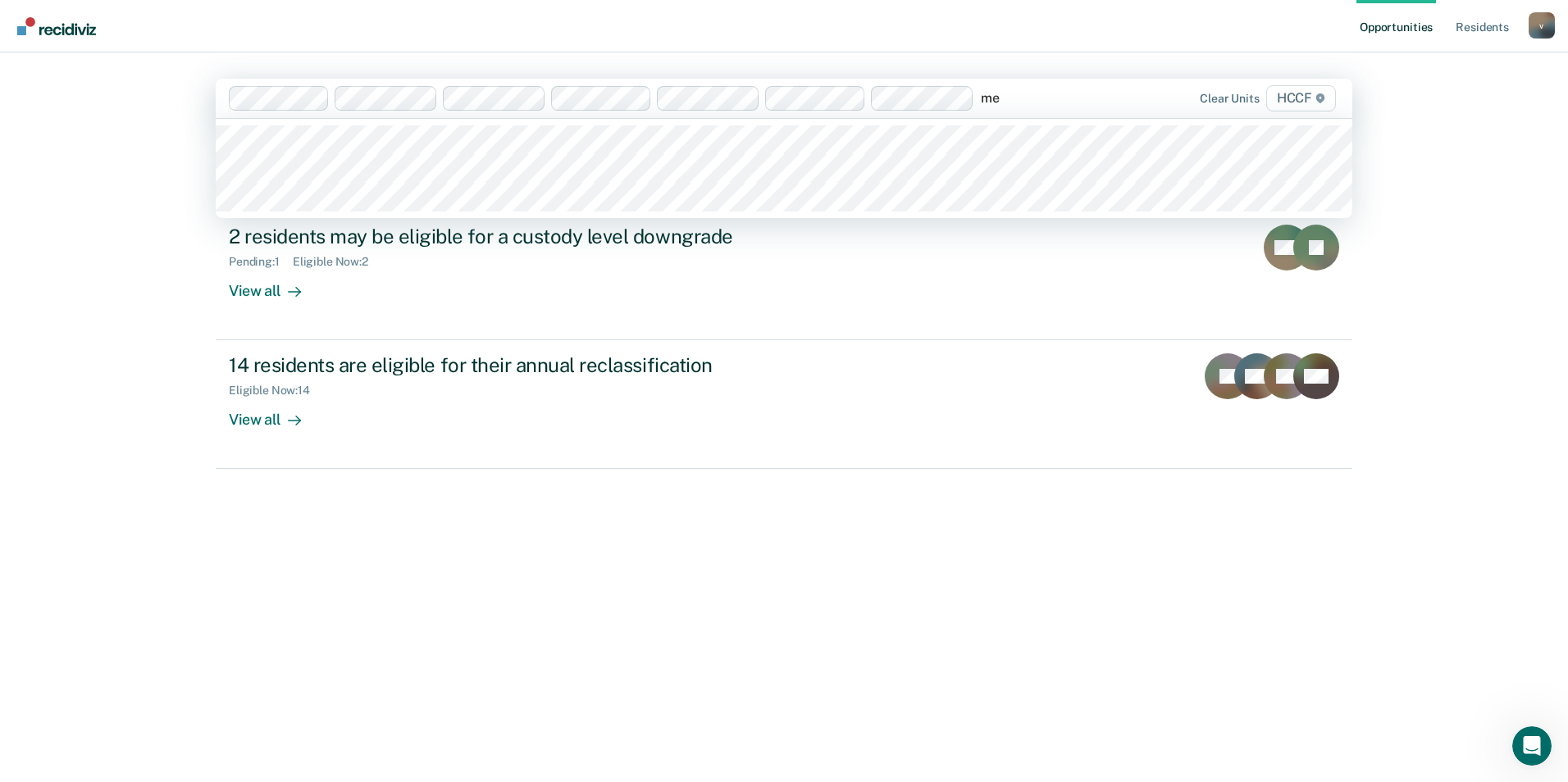
type input "med"
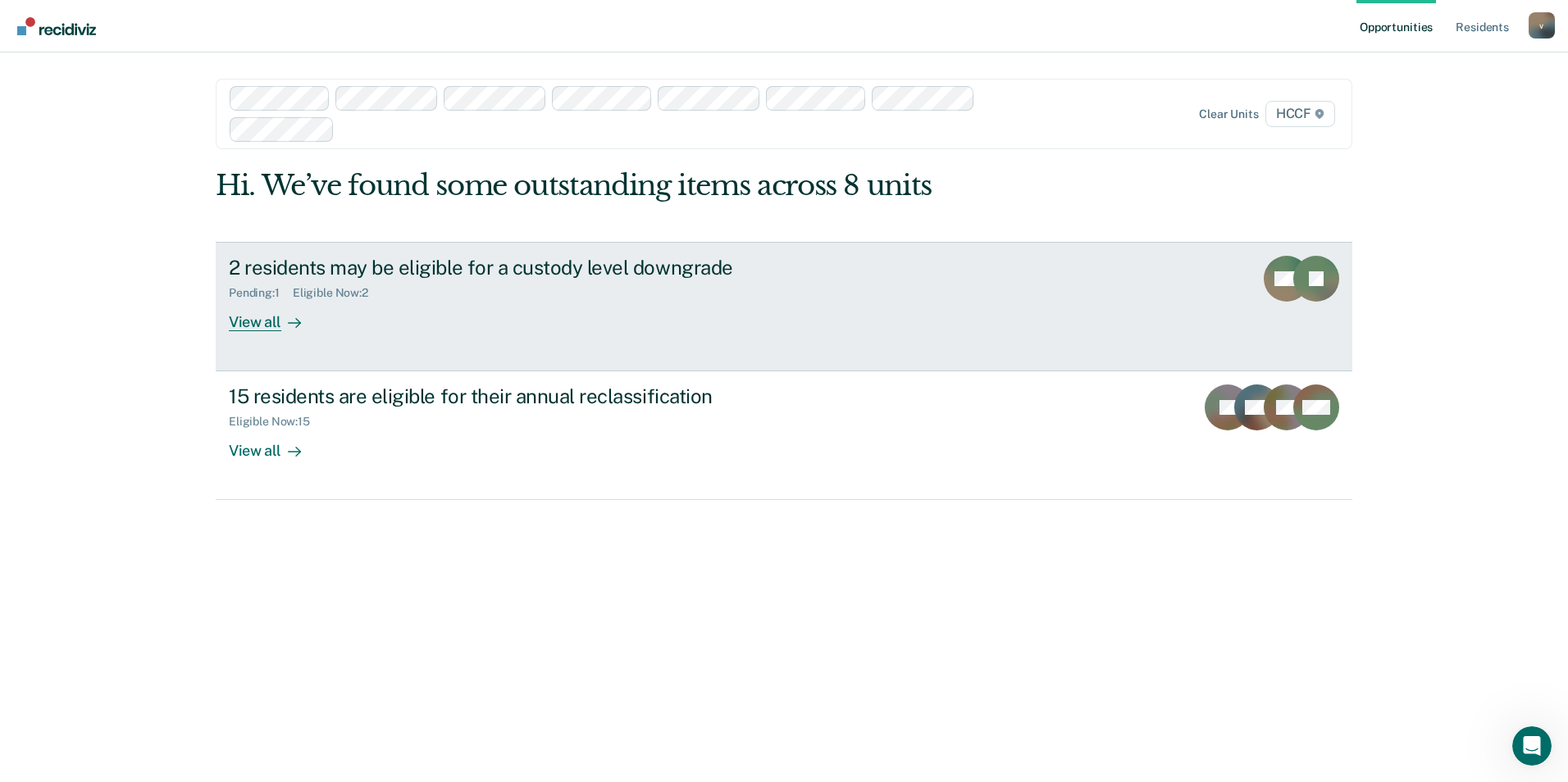
click at [255, 323] on div "View all" at bounding box center [274, 315] width 92 height 32
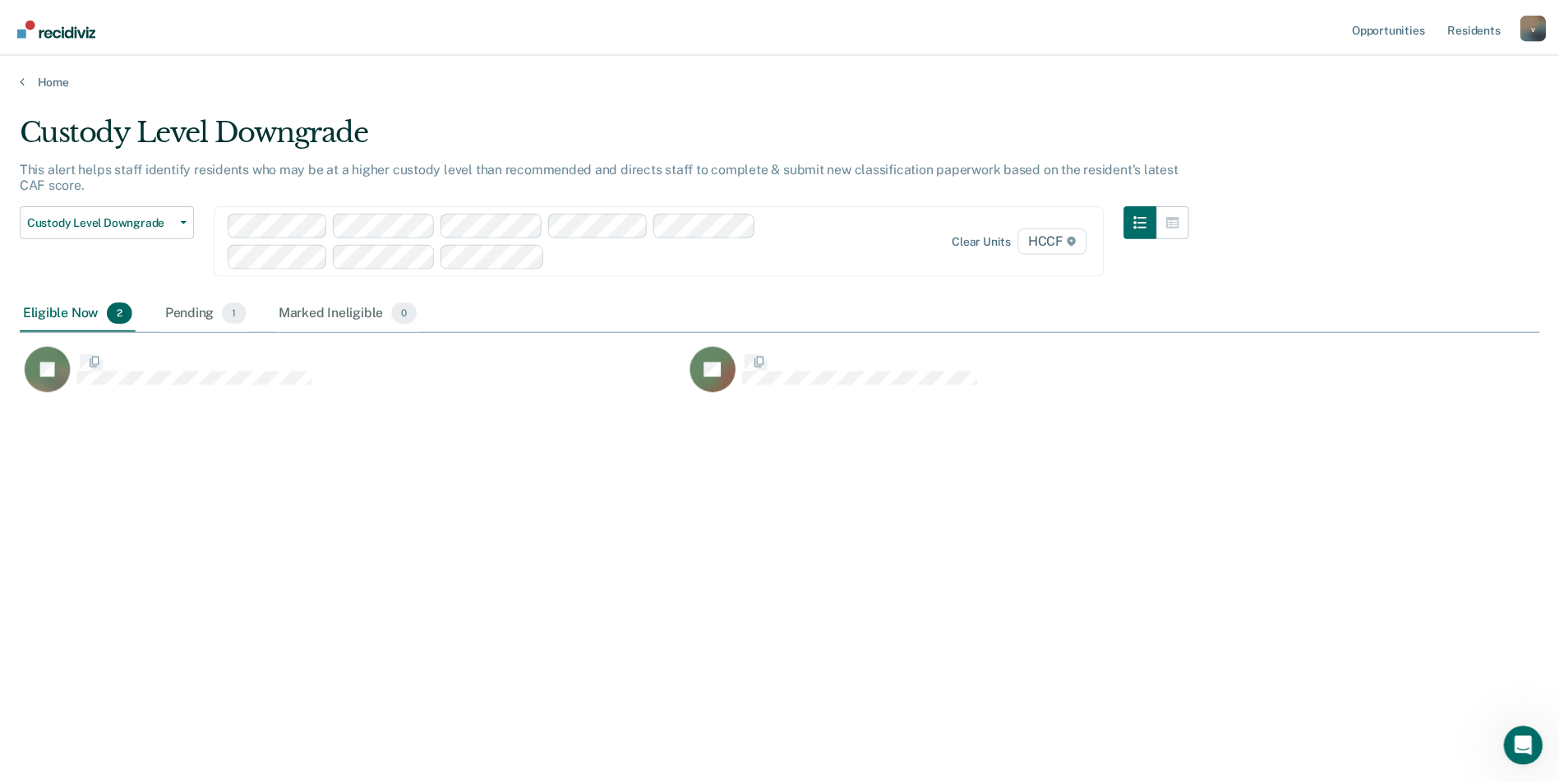
scroll to position [535, 1520]
click at [349, 255] on div at bounding box center [586, 256] width 499 height 19
click at [200, 311] on div "Pending 1" at bounding box center [207, 313] width 88 height 36
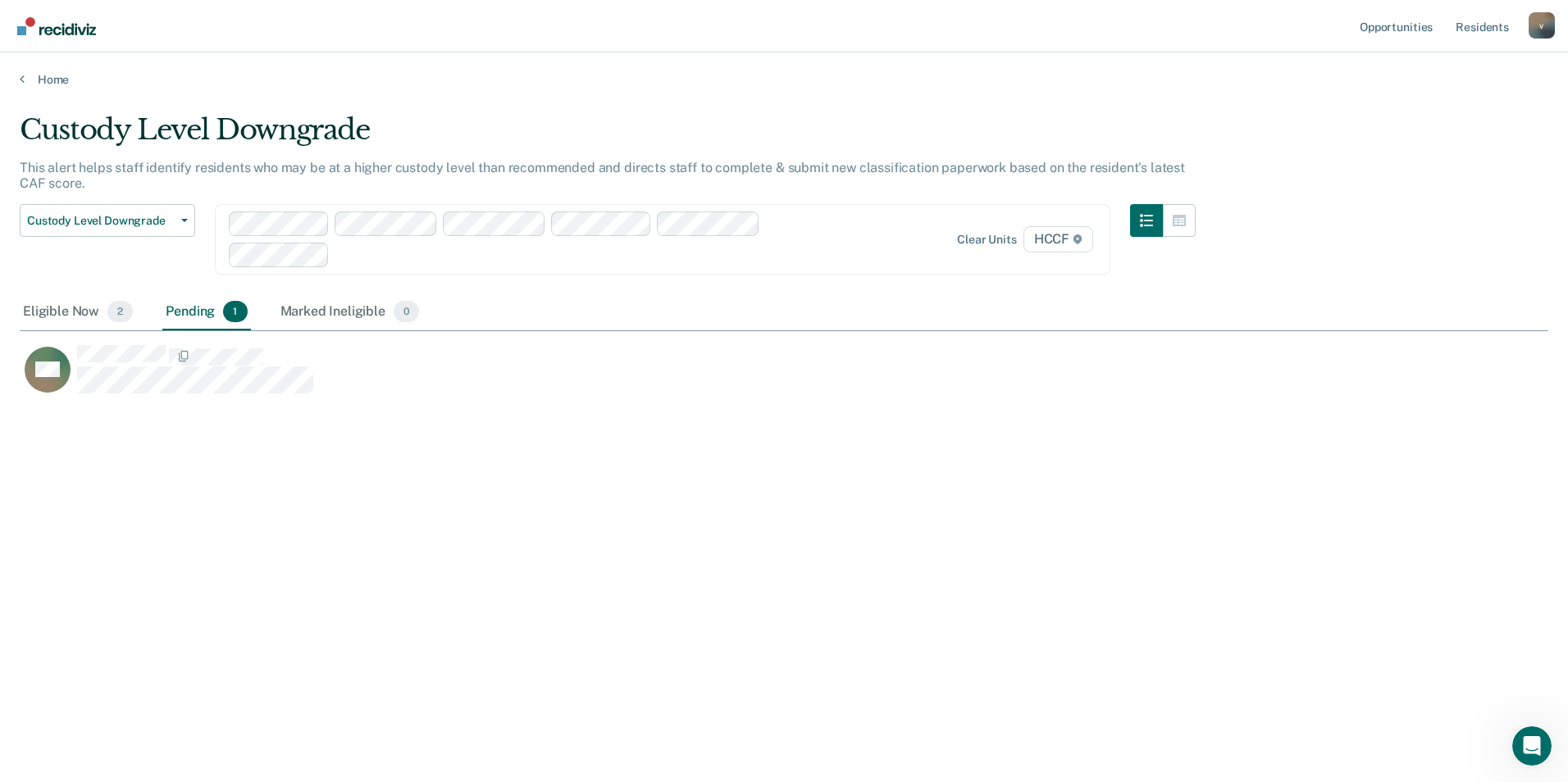
click at [456, 263] on div at bounding box center [584, 255] width 497 height 19
click at [1149, 217] on icon "button" at bounding box center [1145, 220] width 13 height 13
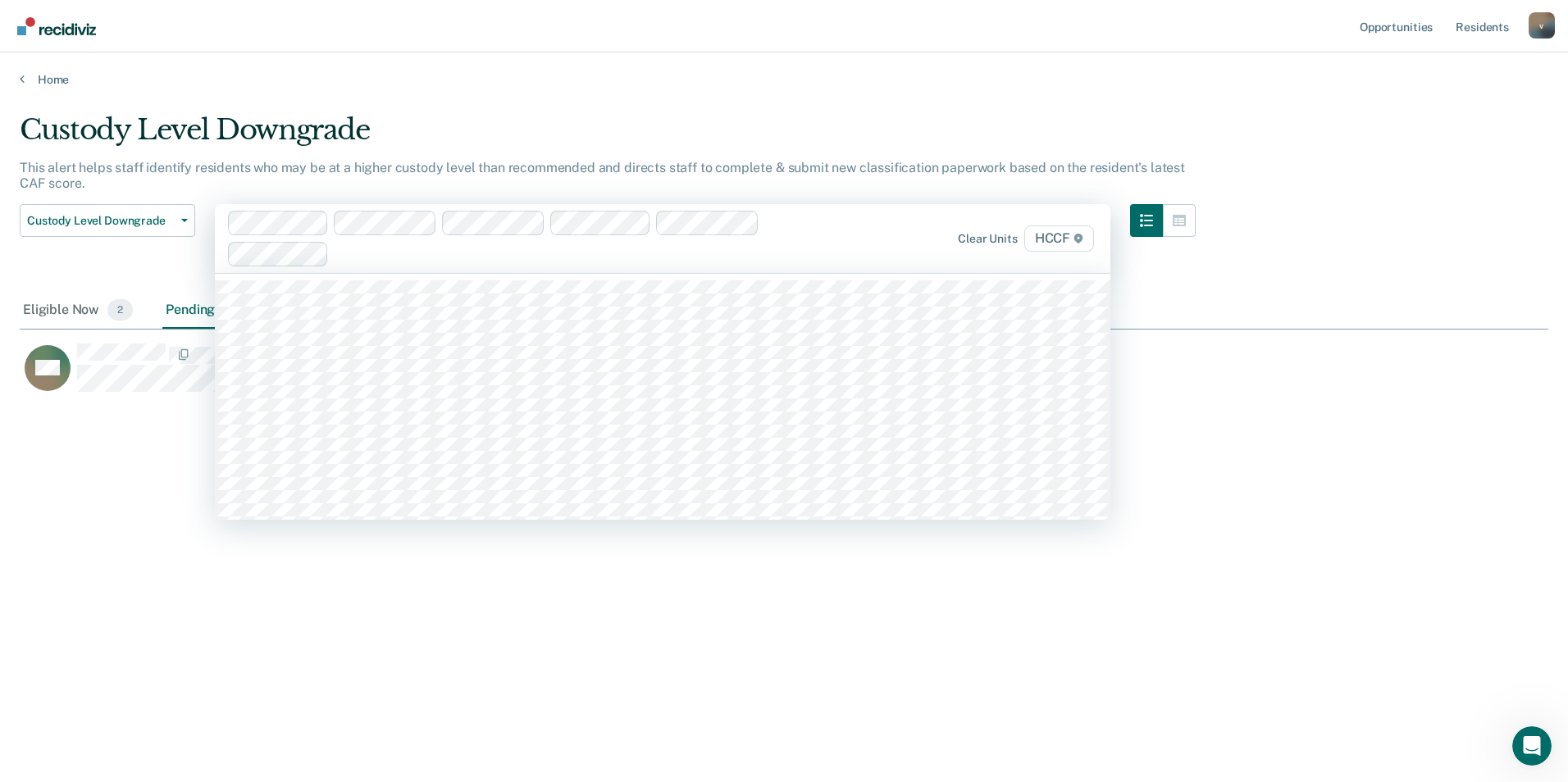
click at [763, 228] on div at bounding box center [532, 238] width 609 height 56
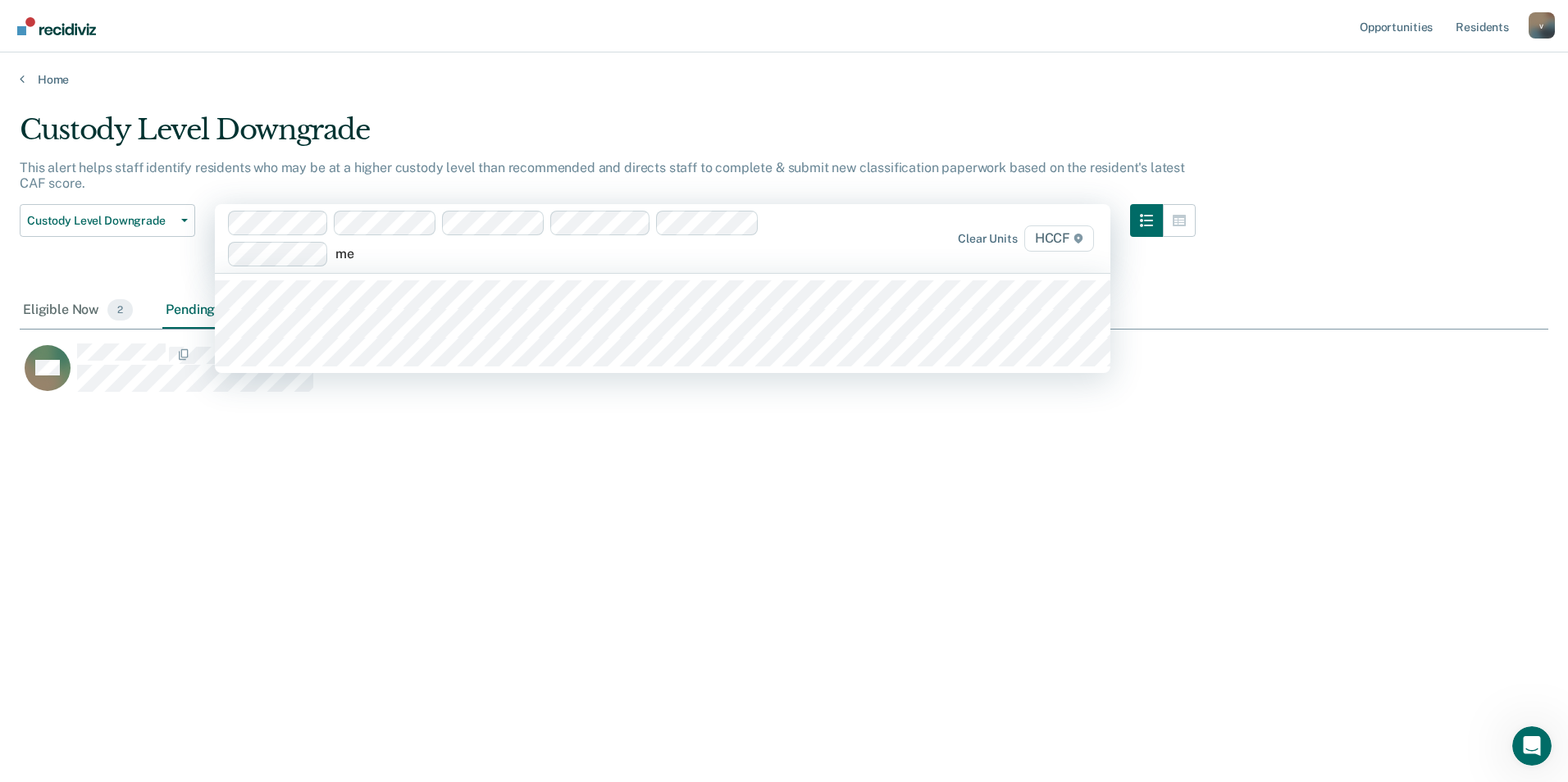
type input "med"
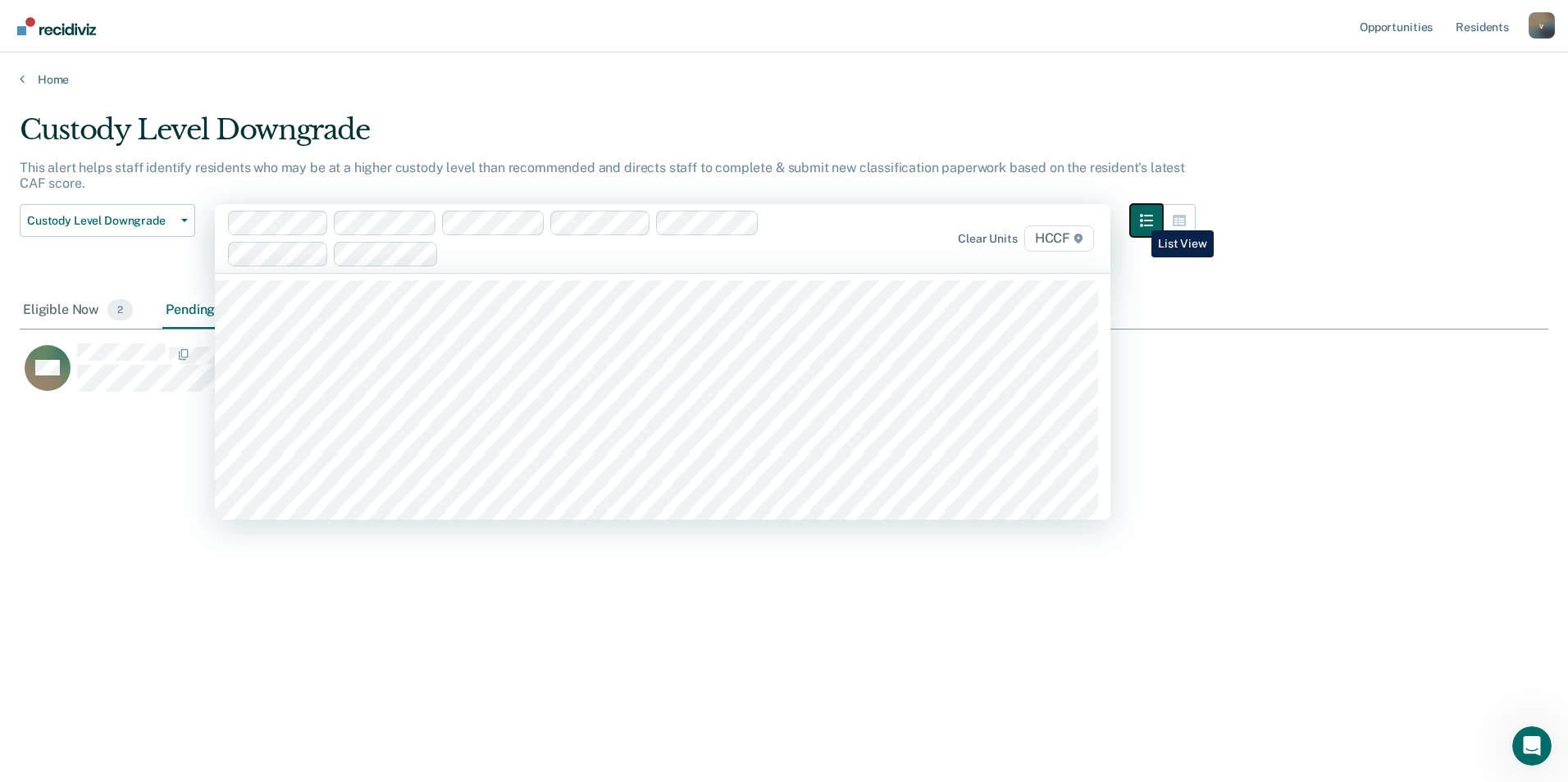
click at [1139, 218] on button "button" at bounding box center [1145, 220] width 32 height 32
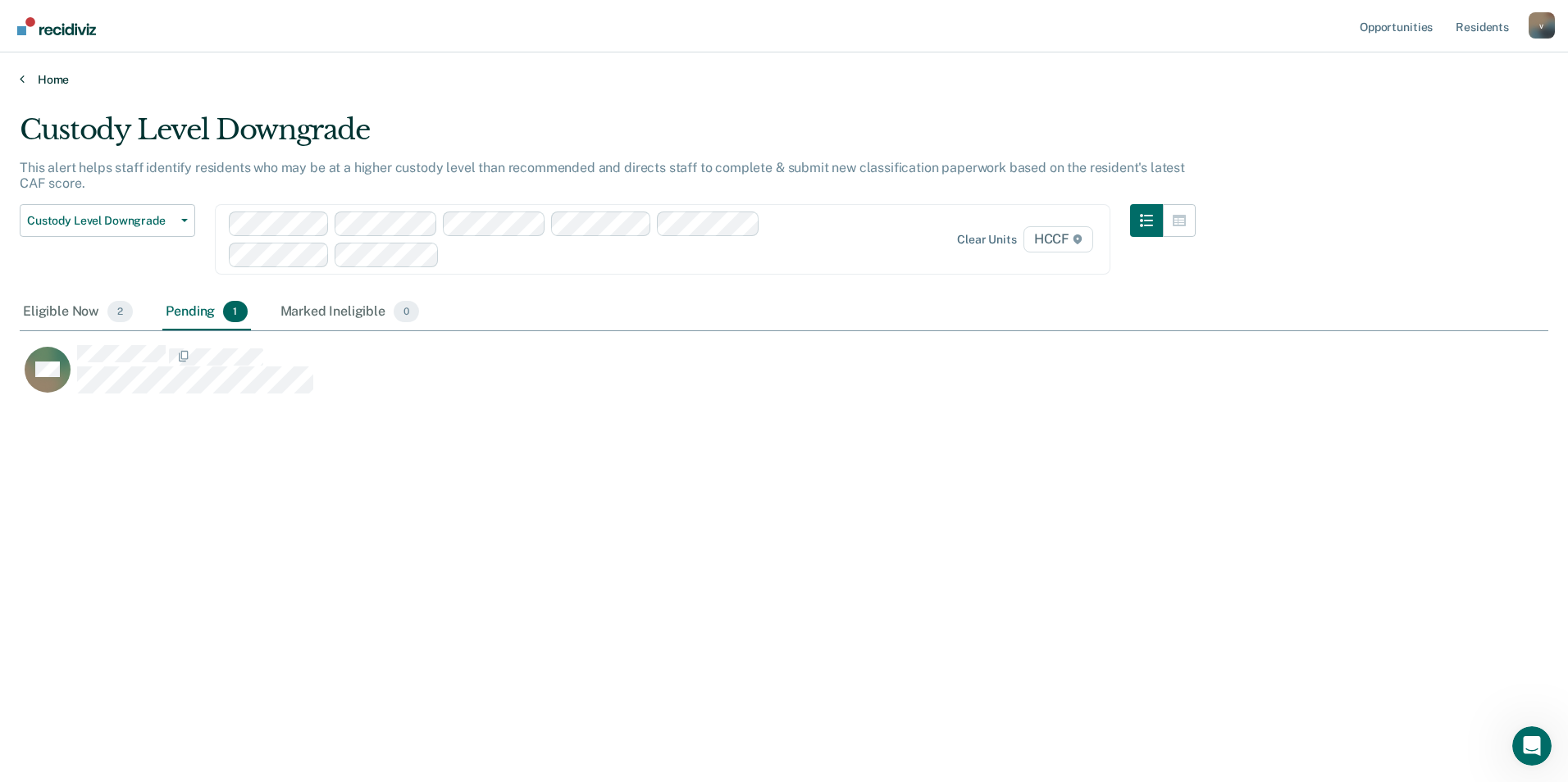
click at [49, 76] on link "Home" at bounding box center [783, 79] width 1529 height 15
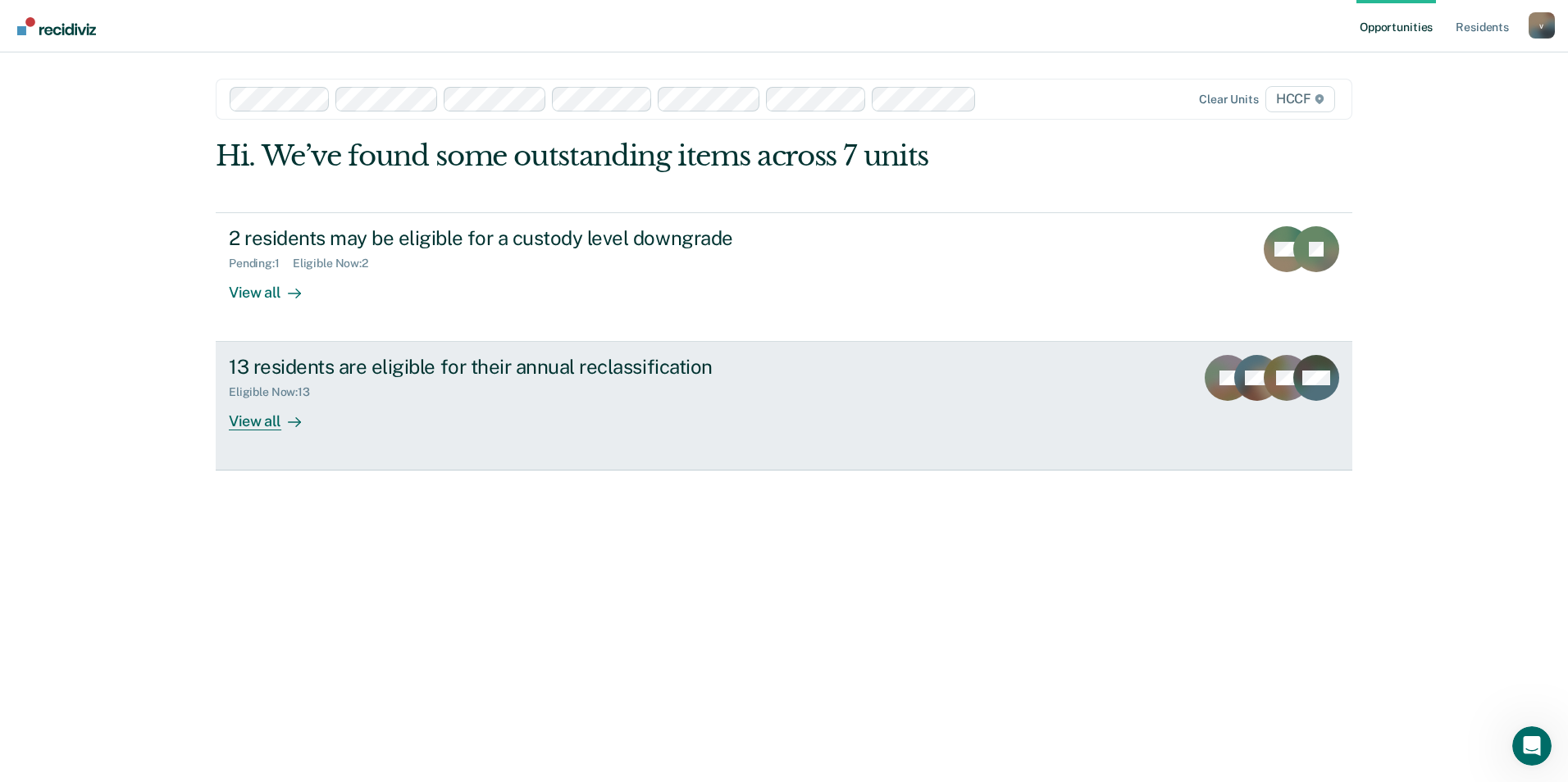
click at [256, 421] on div "View all" at bounding box center [274, 415] width 92 height 32
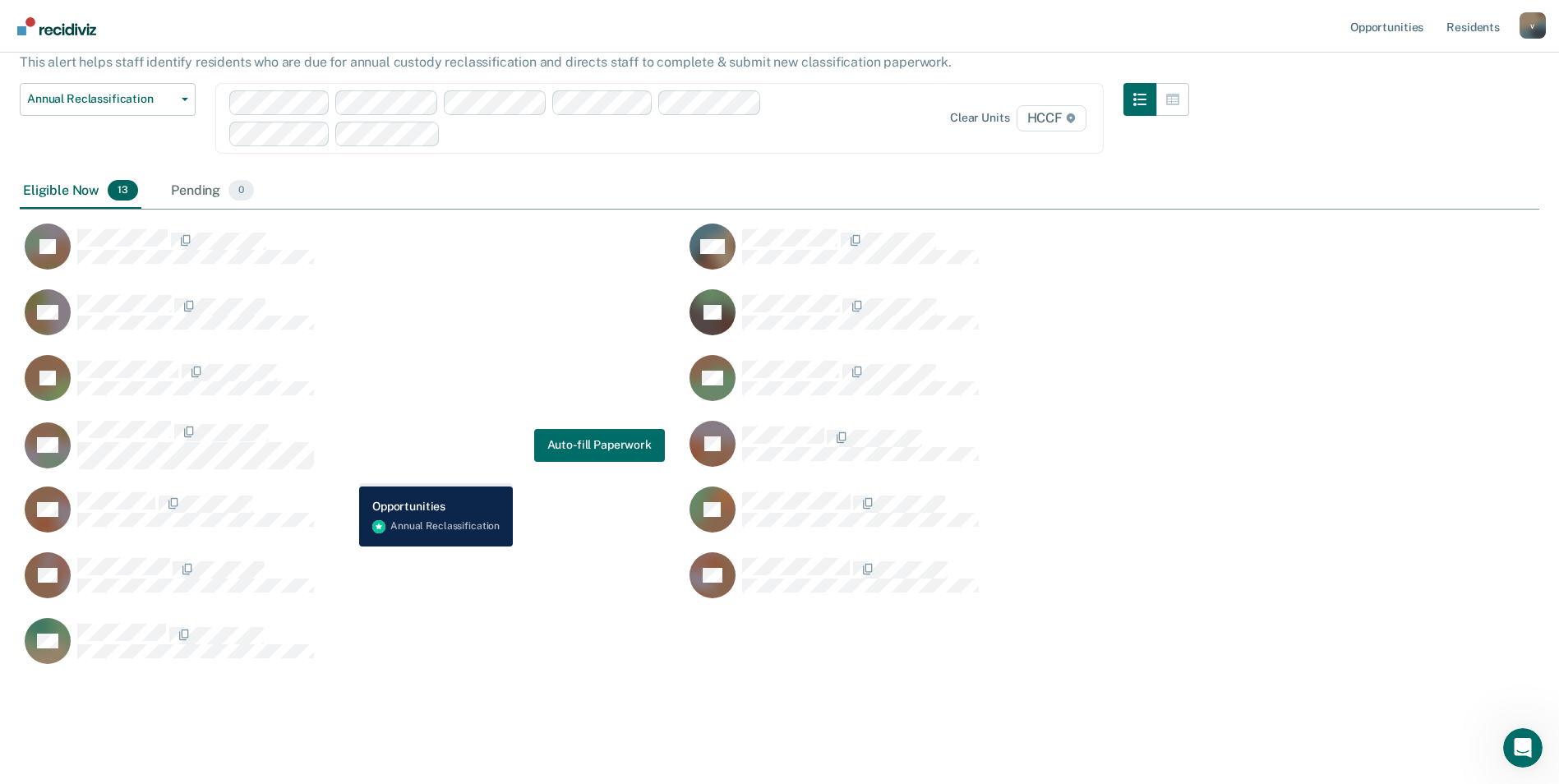
scroll to position [123, 0]
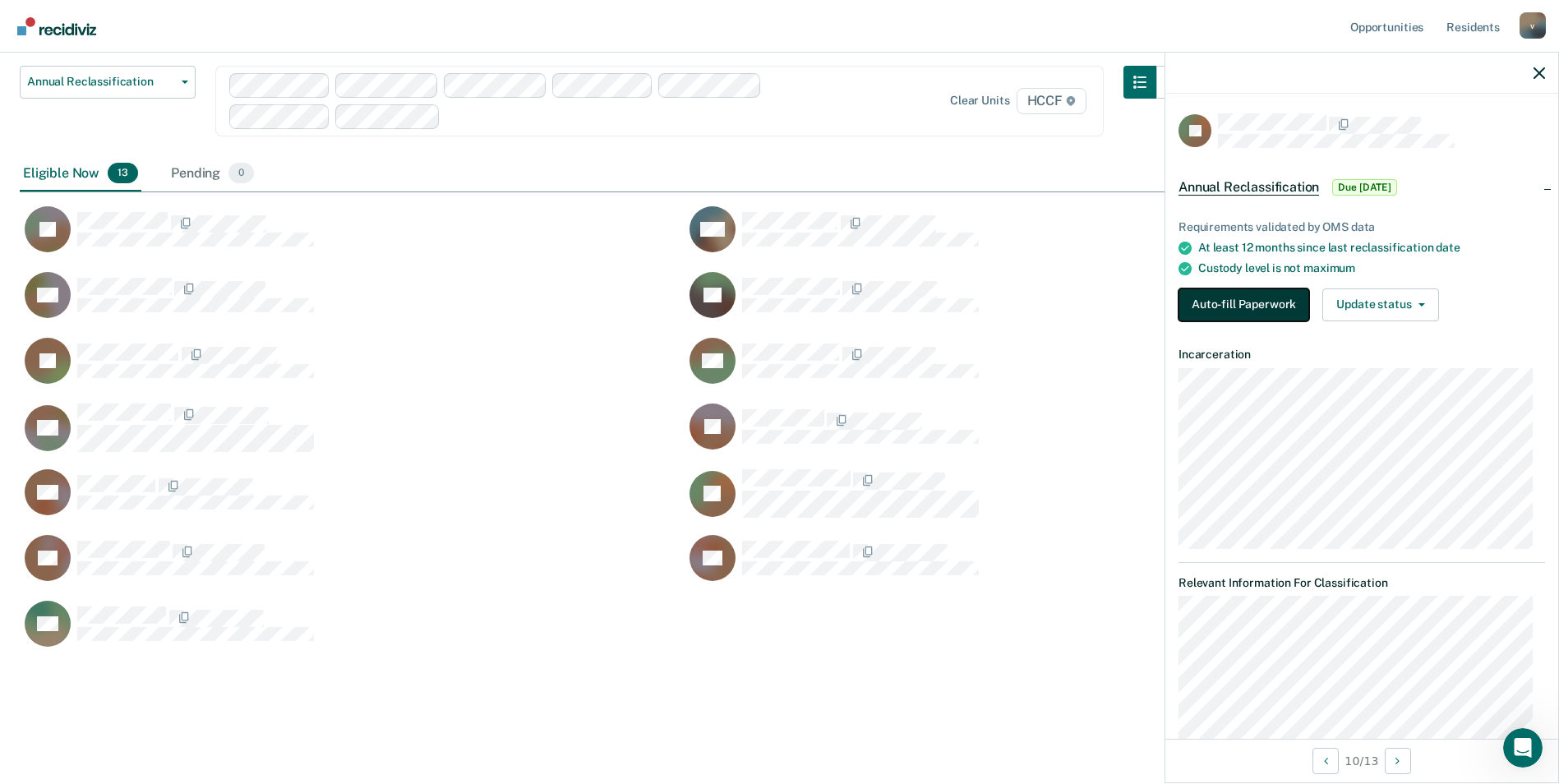
click at [1273, 297] on button "Auto-fill Paperwork" at bounding box center [1244, 304] width 131 height 33
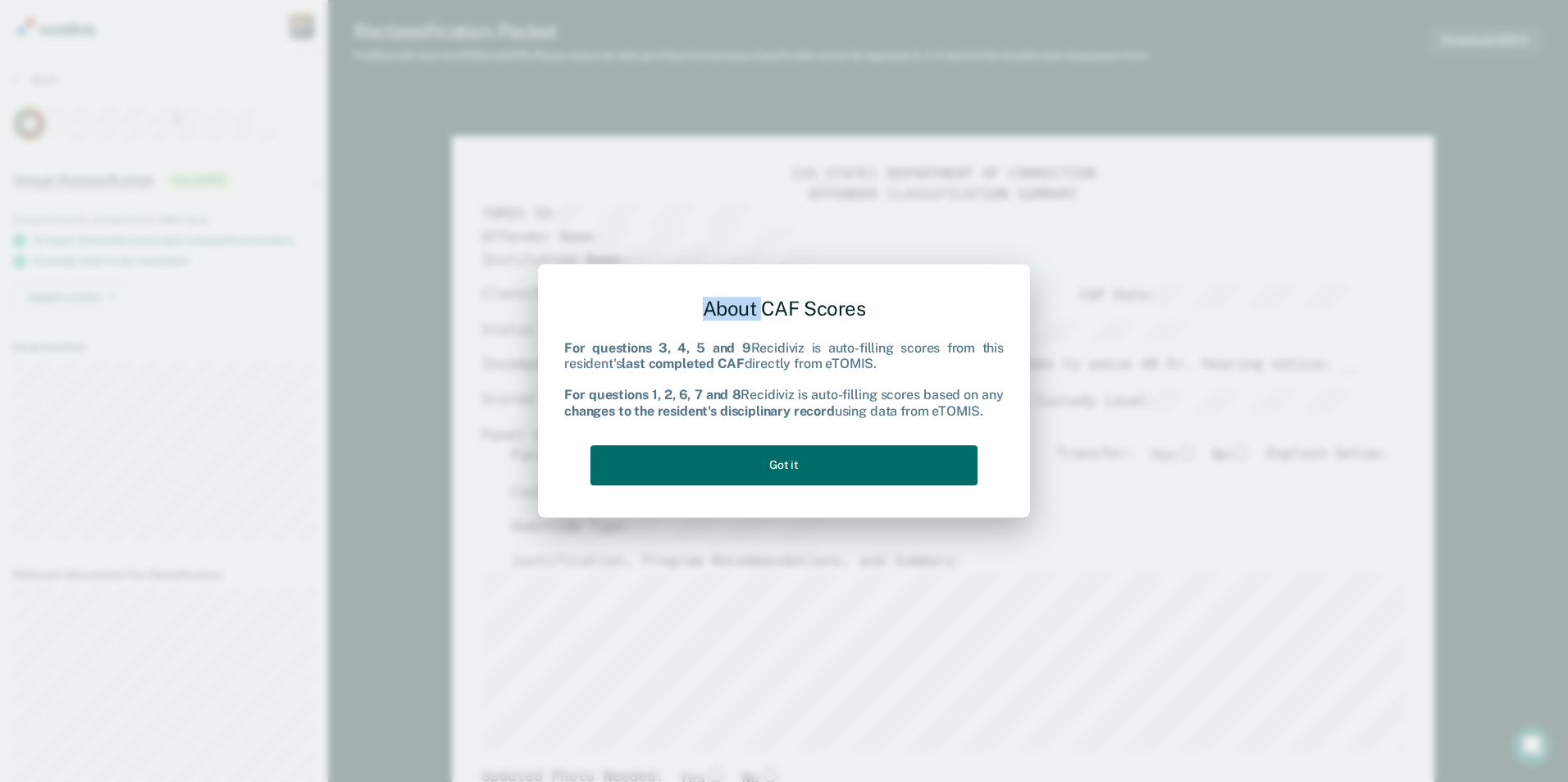
click at [1270, 296] on div "About CAF Scores For questions 3, 4, 5 and 9 Recidiviz is auto-filling scores f…" at bounding box center [784, 391] width 1568 height 782
click at [889, 462] on button "Got it" at bounding box center [783, 466] width 387 height 40
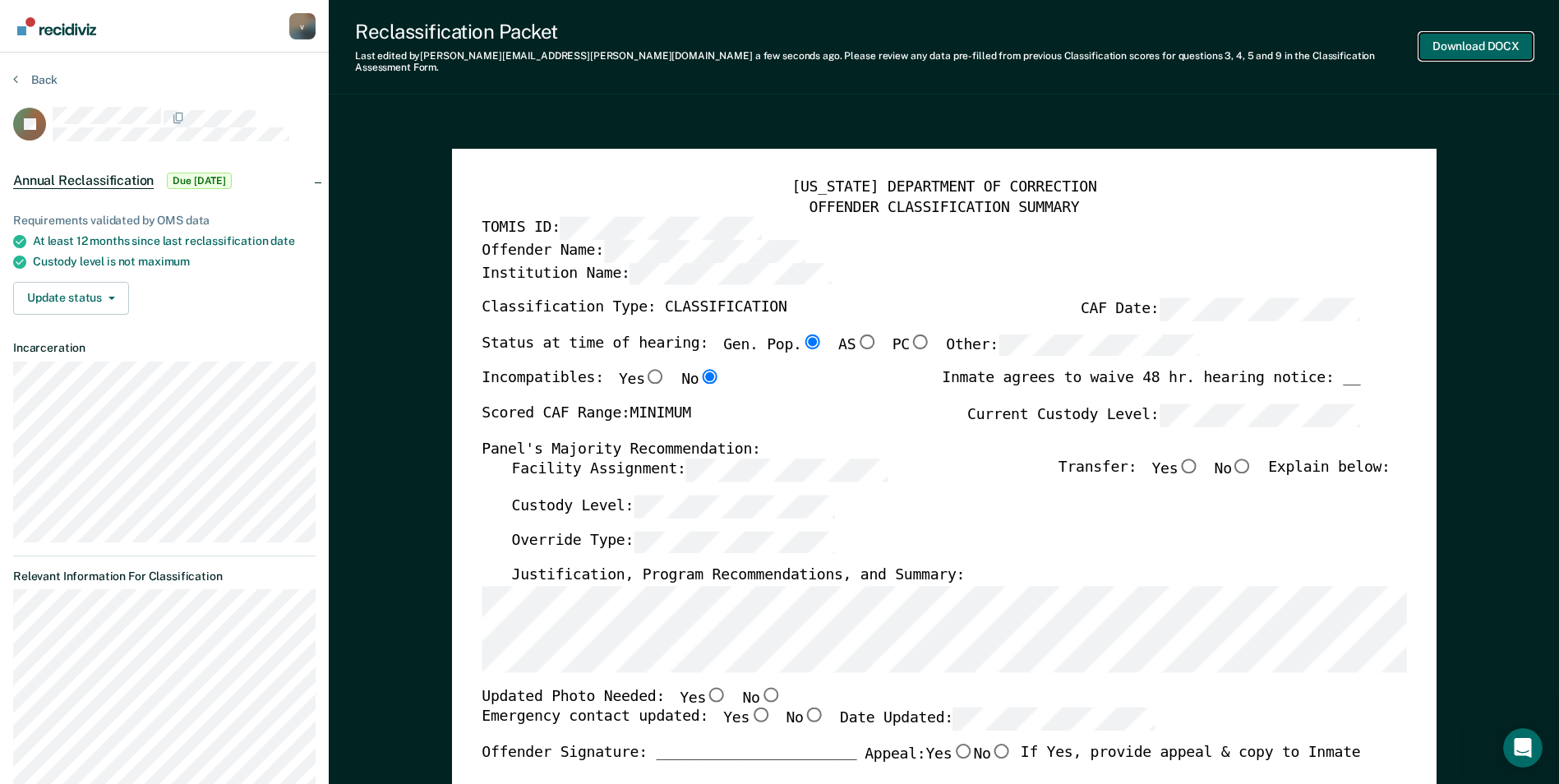
click at [1488, 39] on button "Download DOCX" at bounding box center [1476, 46] width 113 height 27
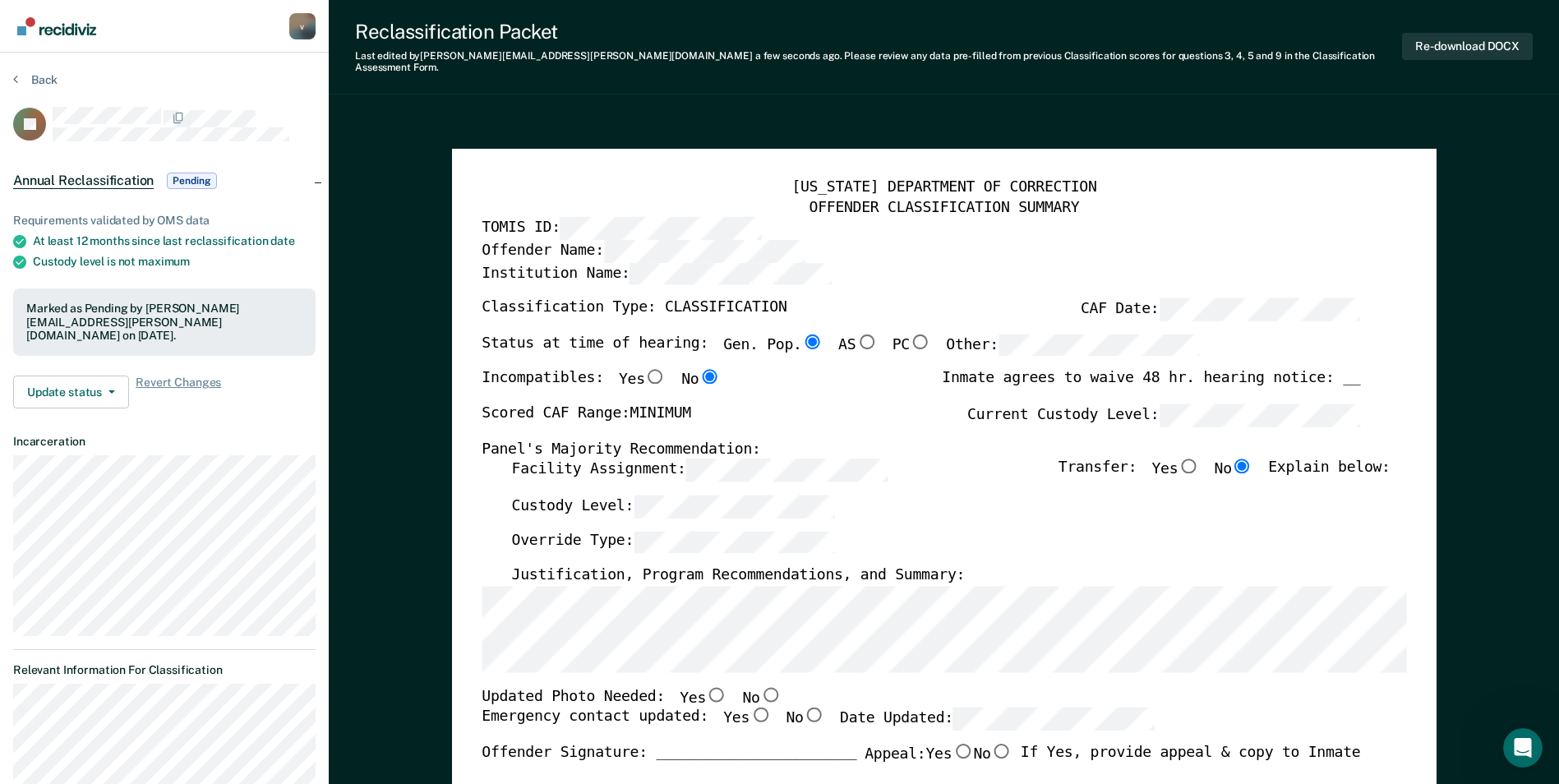
type textarea "x"
radio input "true"
type textarea "x"
radio input "true"
type textarea "x"
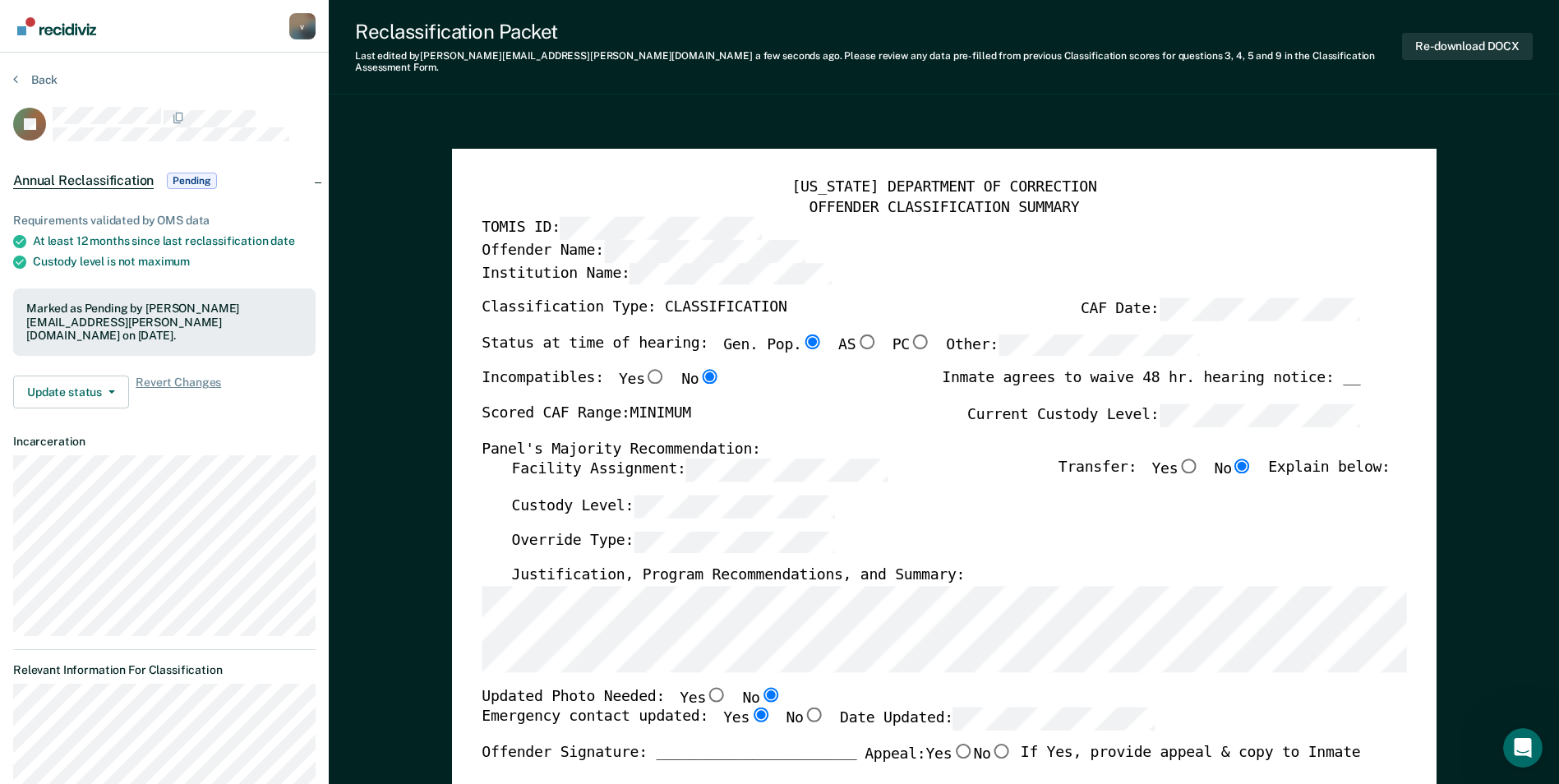
radio input "true"
type textarea "x"
